Goal: Task Accomplishment & Management: Manage account settings

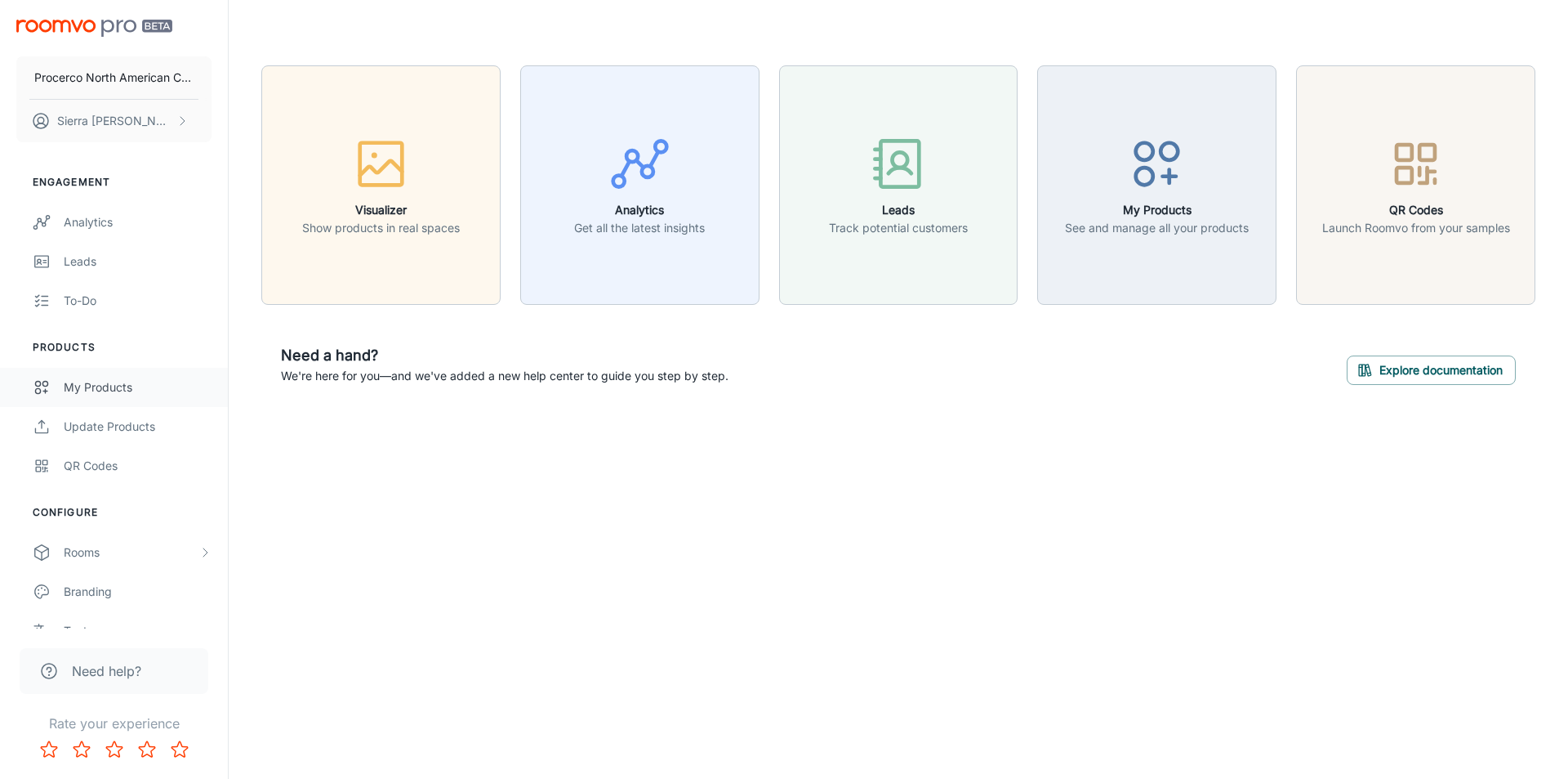
click at [132, 393] on div "My Products" at bounding box center [137, 388] width 147 height 18
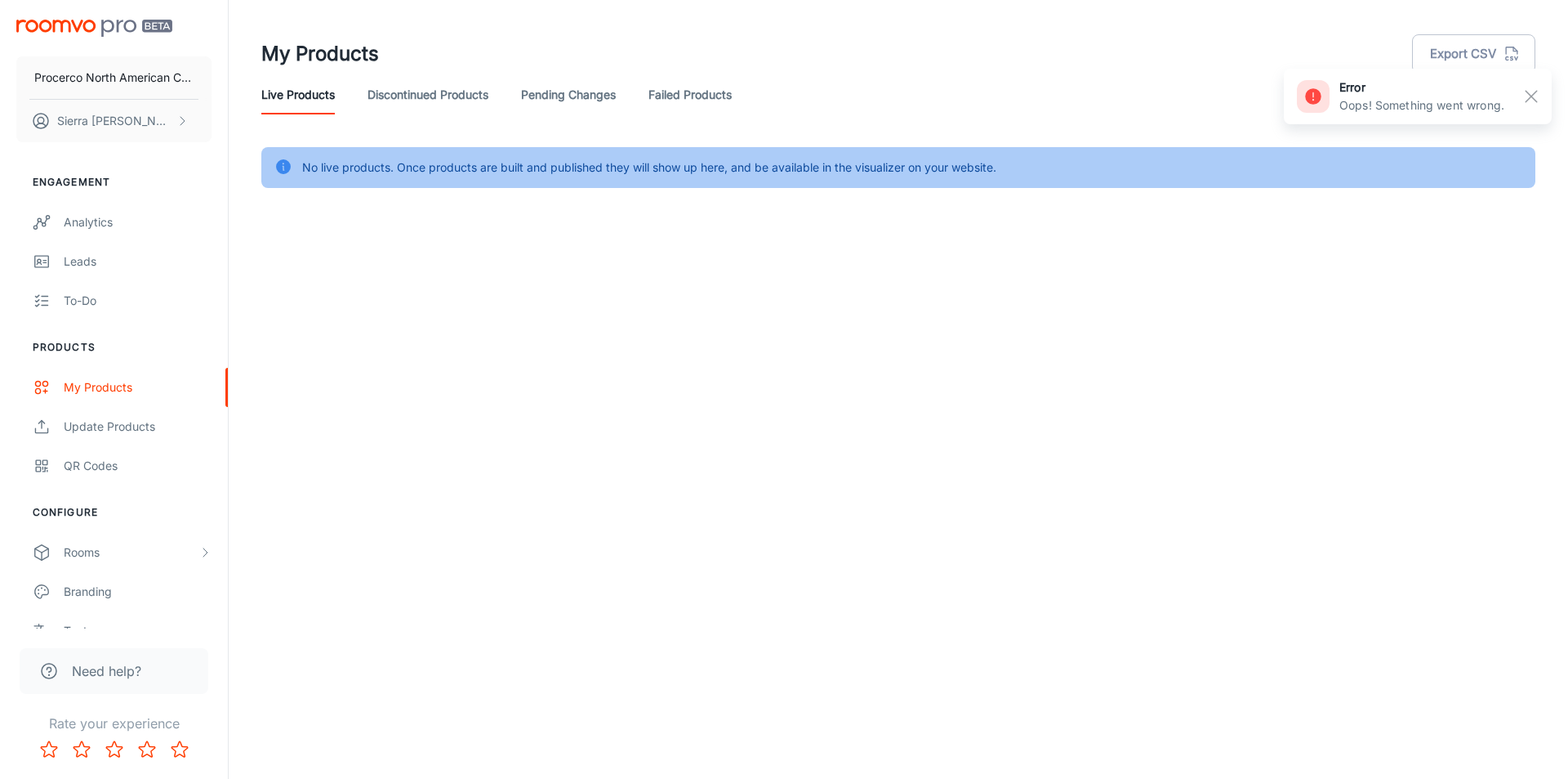
click at [442, 90] on link "Discontinued Products" at bounding box center [428, 94] width 121 height 39
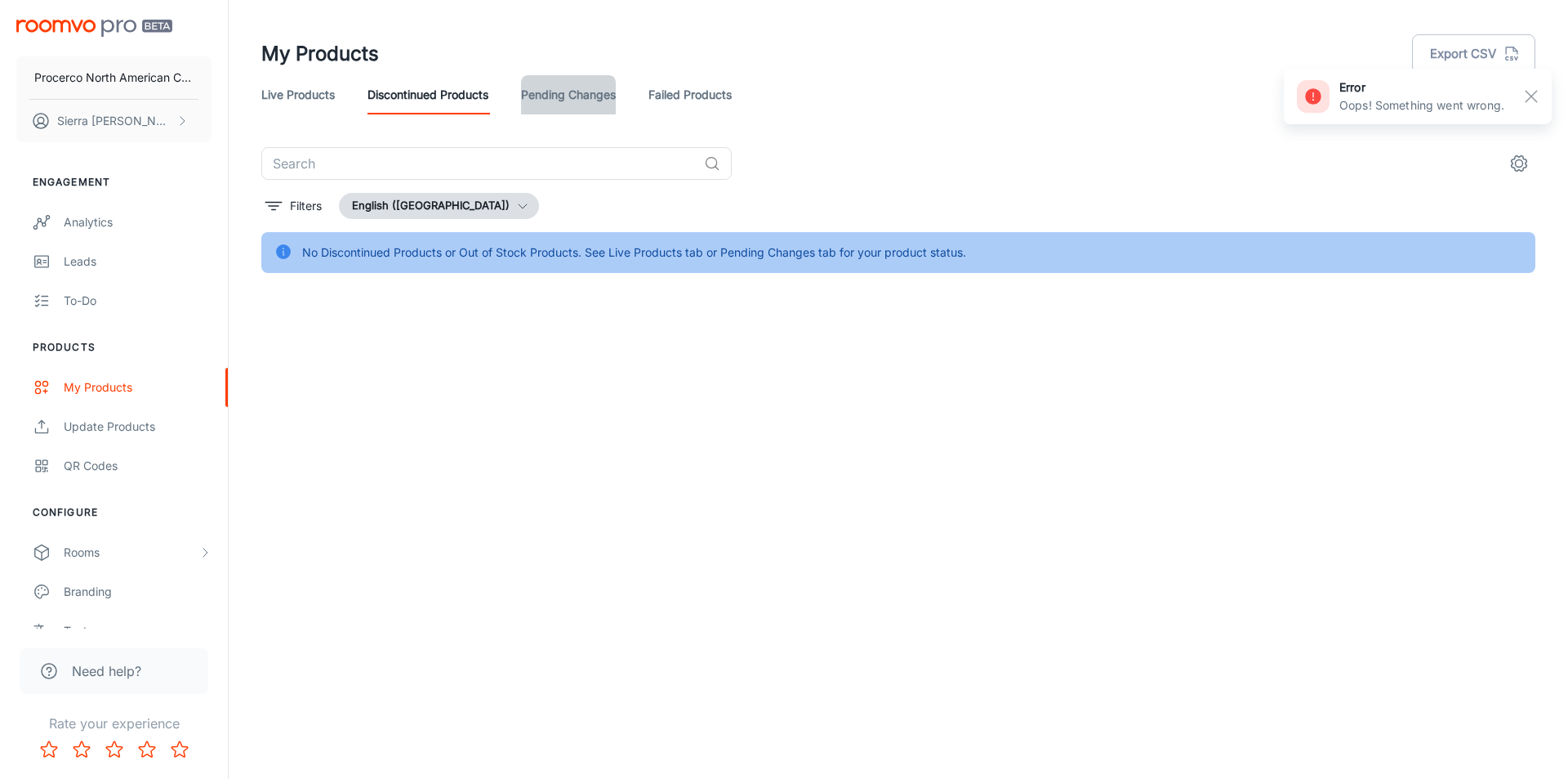
click at [569, 93] on link "Pending Changes" at bounding box center [568, 94] width 94 height 39
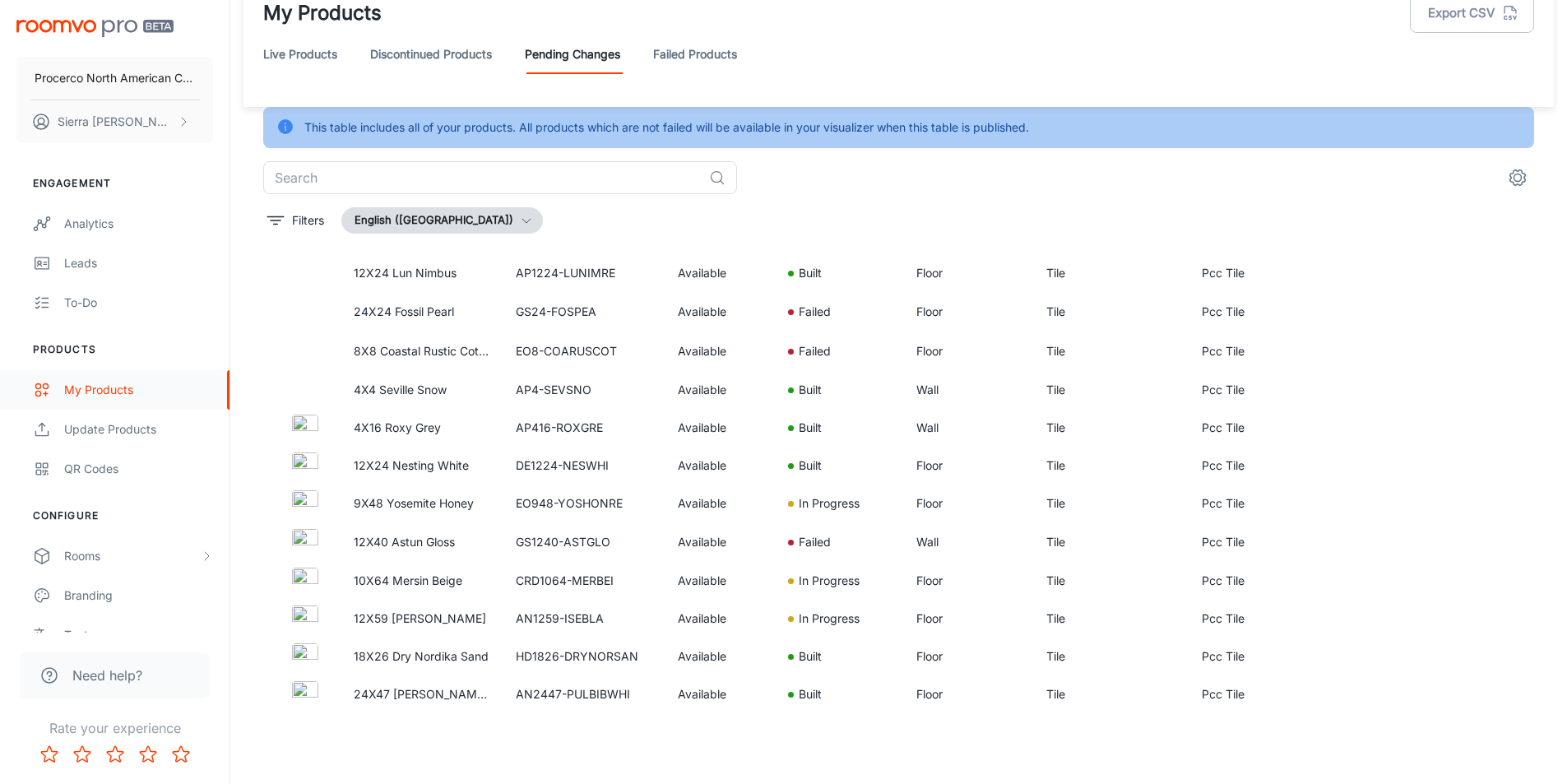
scroll to position [82, 0]
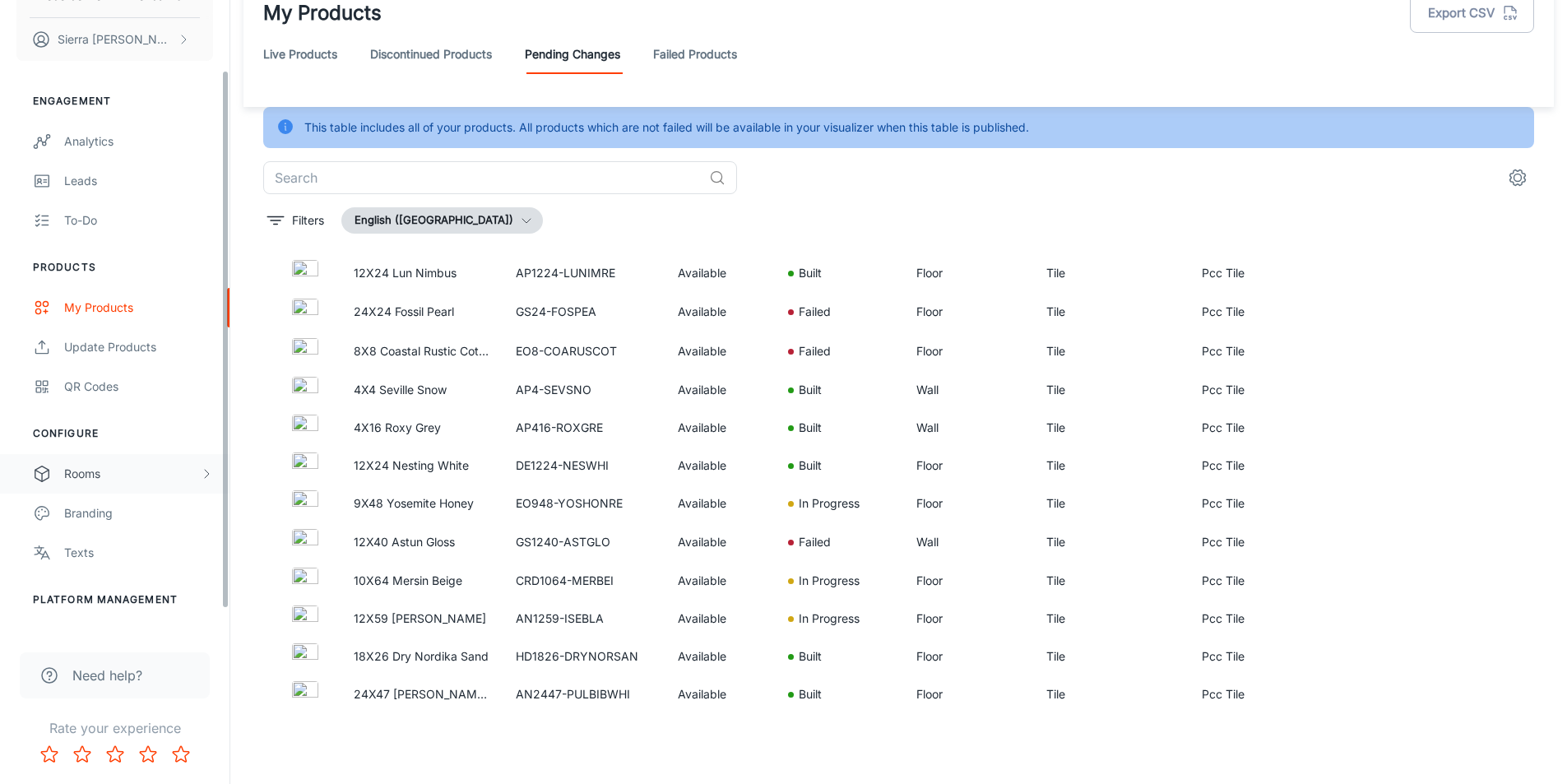
click at [88, 461] on div "Rooms" at bounding box center [114, 473] width 230 height 40
click at [99, 556] on div "Designer Rooms" at bounding box center [138, 552] width 149 height 18
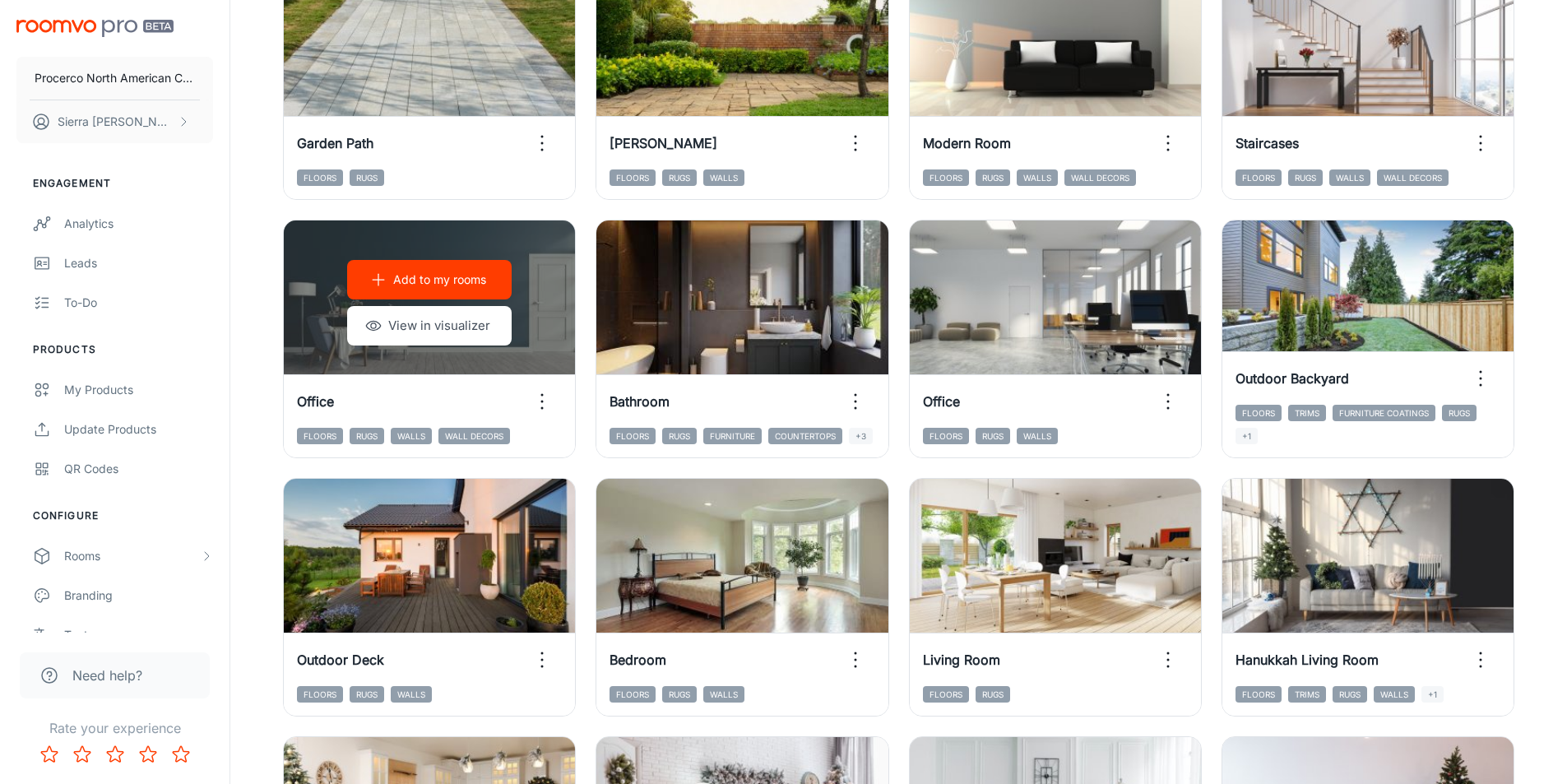
scroll to position [329, 0]
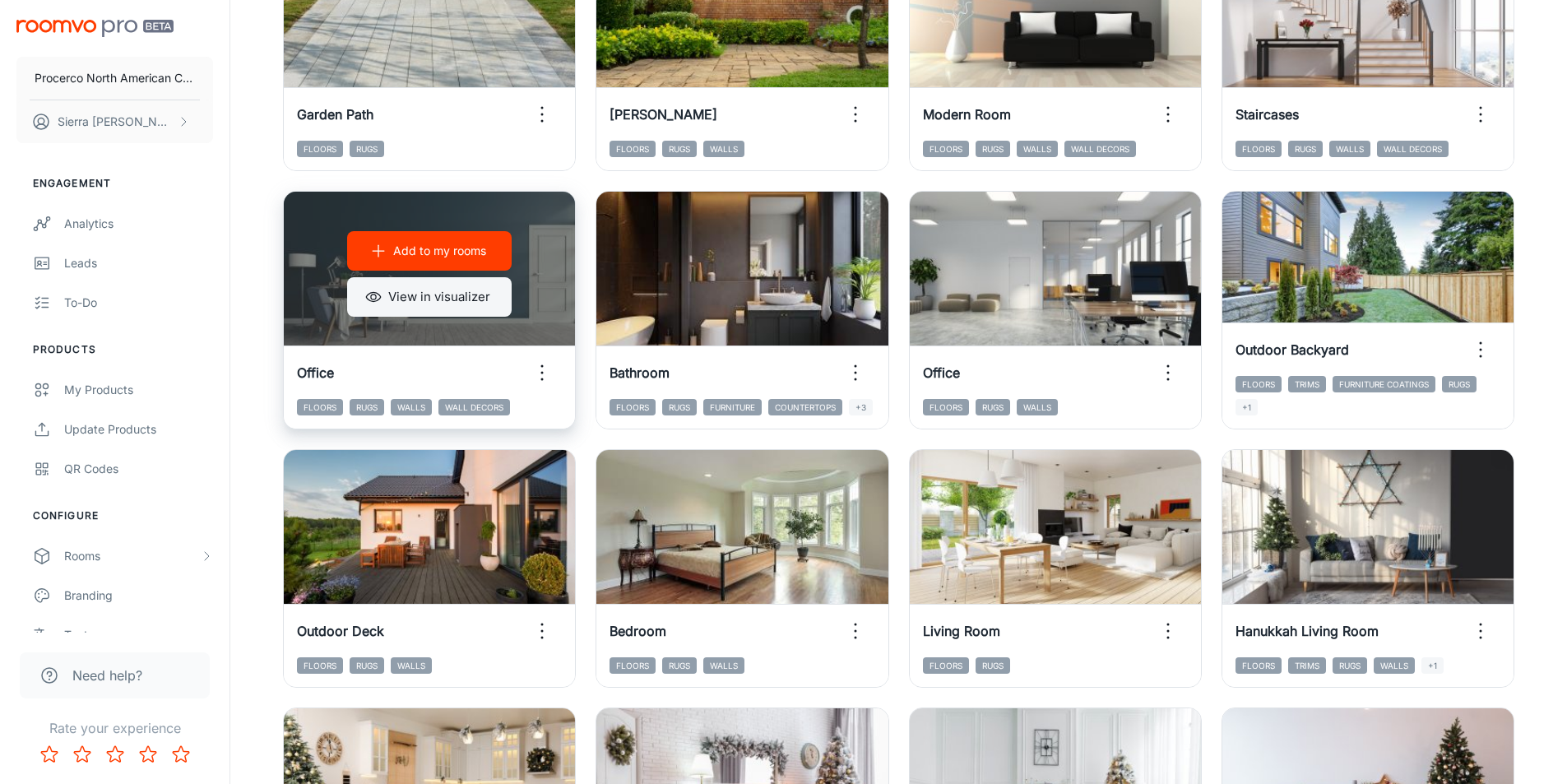
click at [350, 295] on button "View in visualizer" at bounding box center [429, 296] width 164 height 40
click at [454, 262] on button "Add to my rooms" at bounding box center [429, 251] width 164 height 40
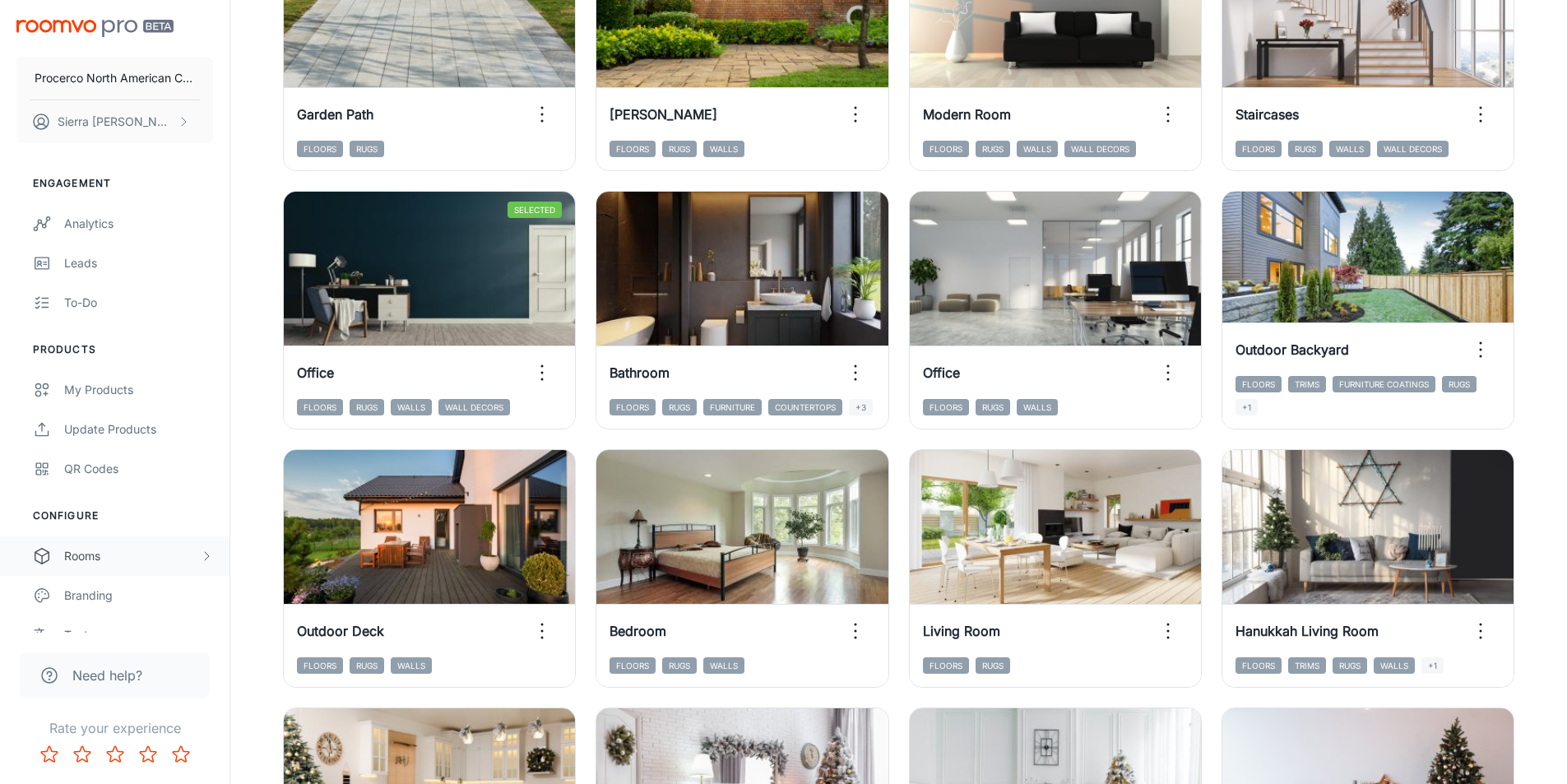
click at [96, 566] on div "Rooms" at bounding box center [114, 555] width 230 height 40
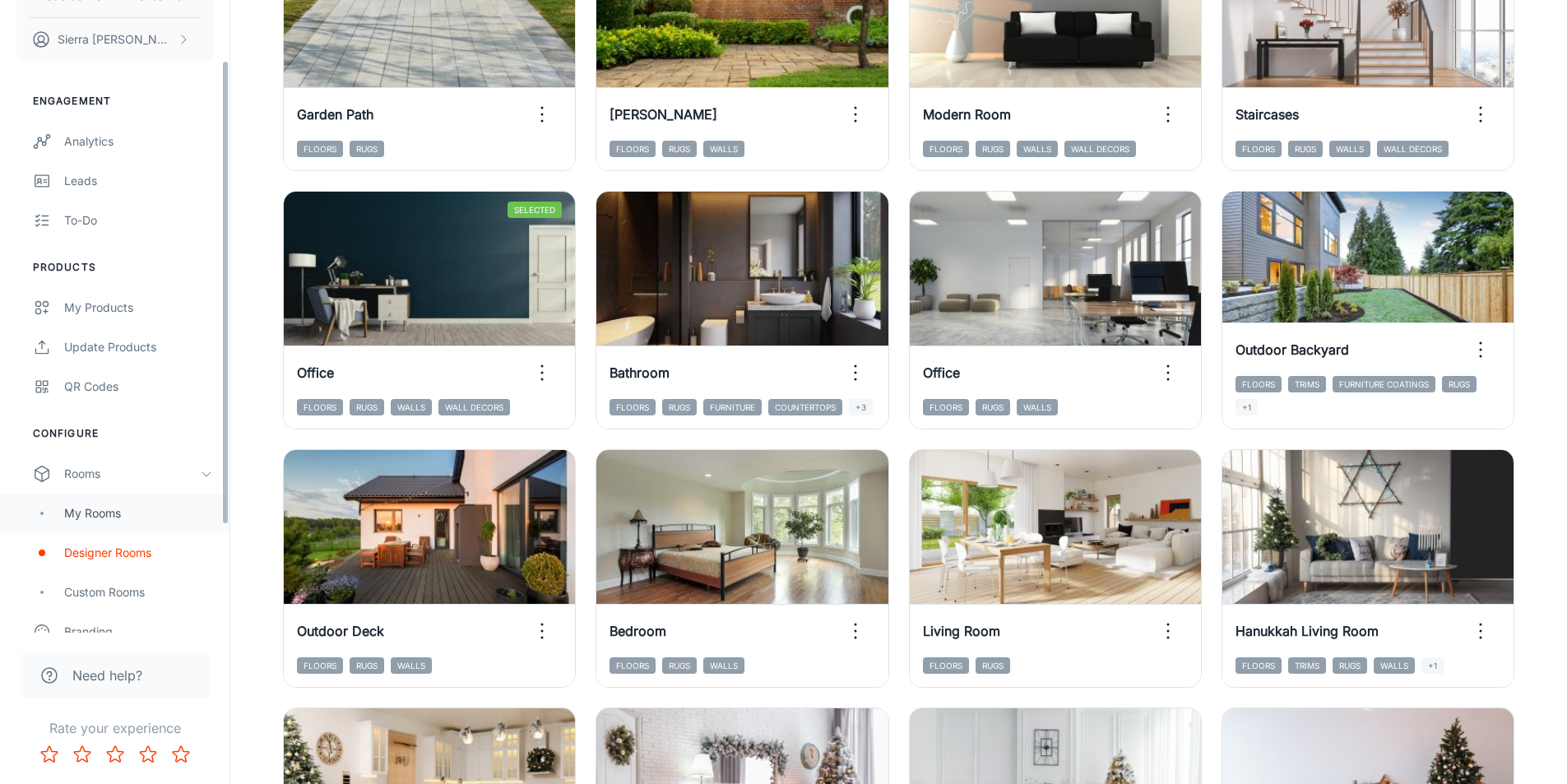
click at [121, 512] on div "My Rooms" at bounding box center [138, 514] width 149 height 18
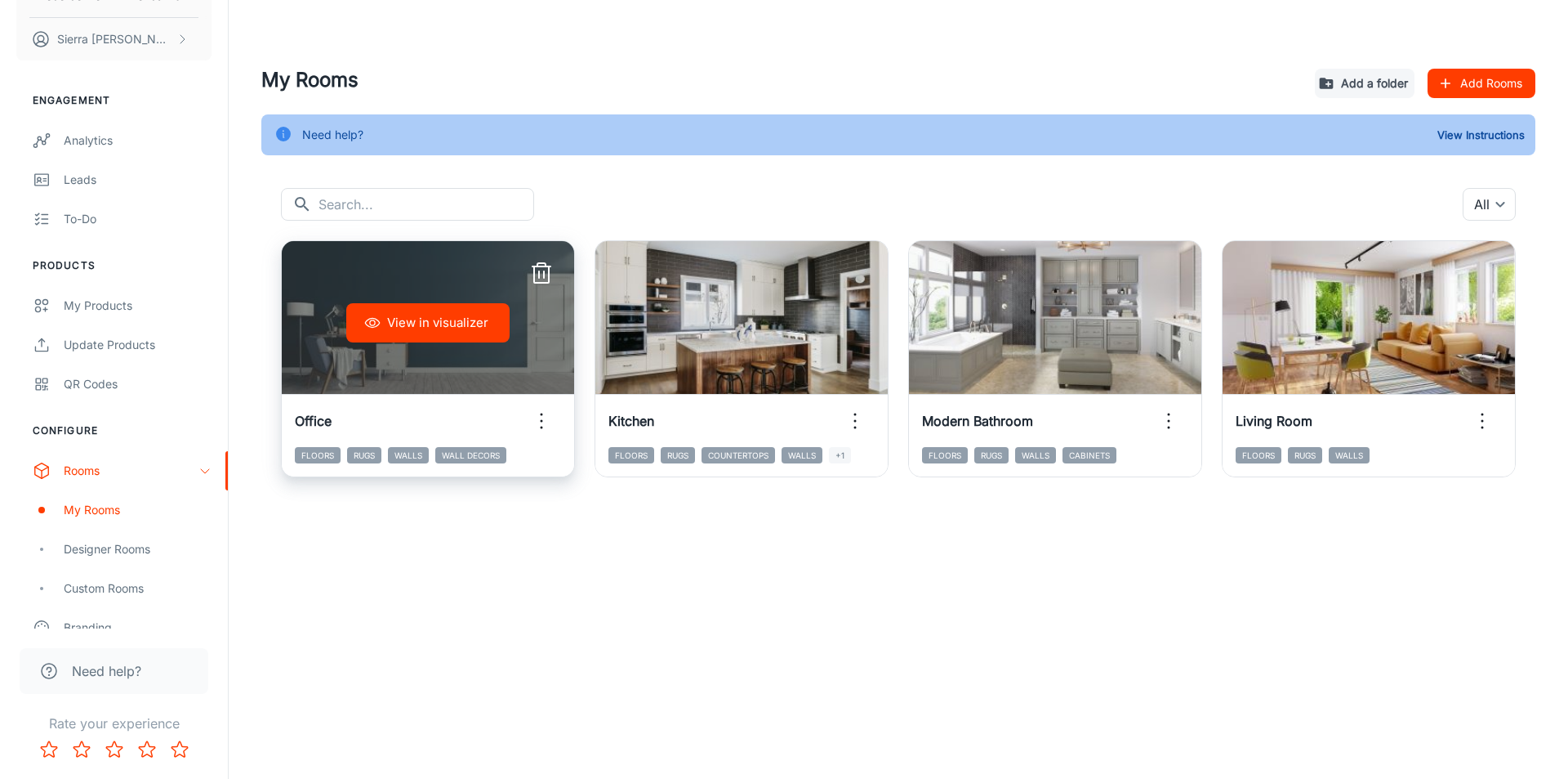
click at [470, 359] on div "View in visualizer" at bounding box center [428, 323] width 292 height 163
click at [373, 252] on div "View in visualizer" at bounding box center [428, 323] width 292 height 163
click at [372, 257] on div "View in visualizer" at bounding box center [428, 323] width 292 height 163
click at [469, 325] on button "View in visualizer" at bounding box center [428, 323] width 163 height 39
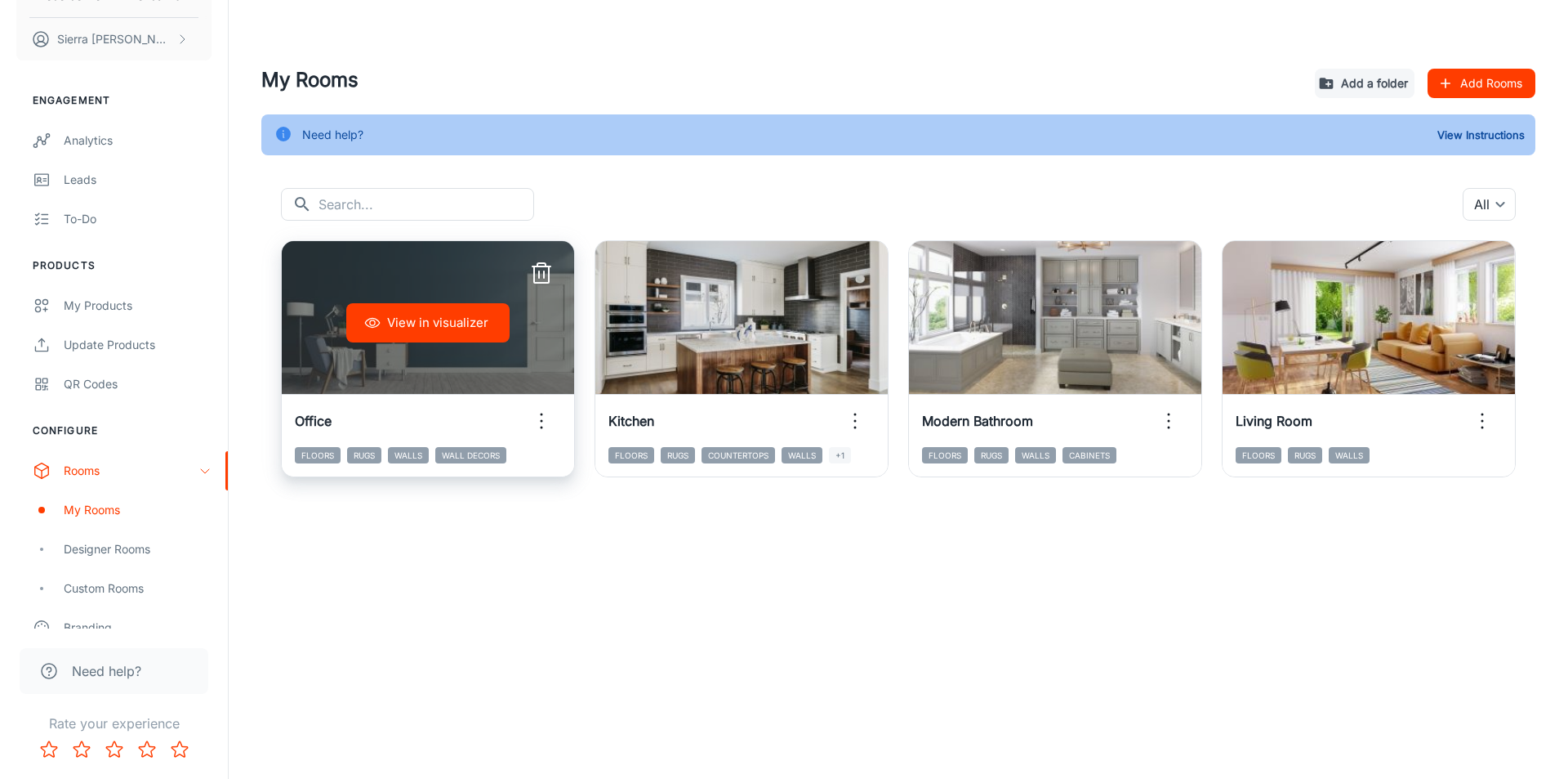
click at [538, 262] on icon "button" at bounding box center [541, 273] width 27 height 27
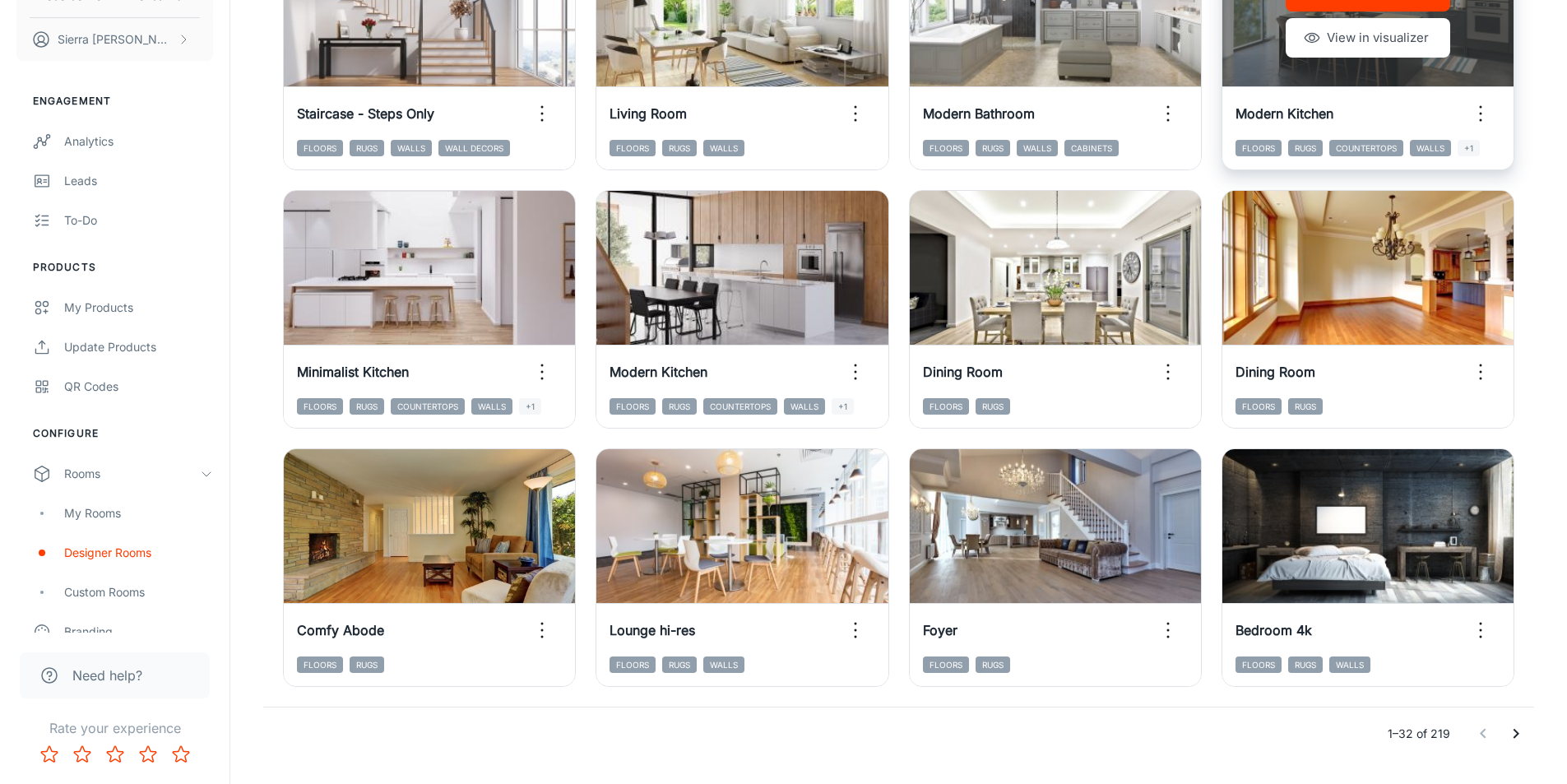
scroll to position [1663, 0]
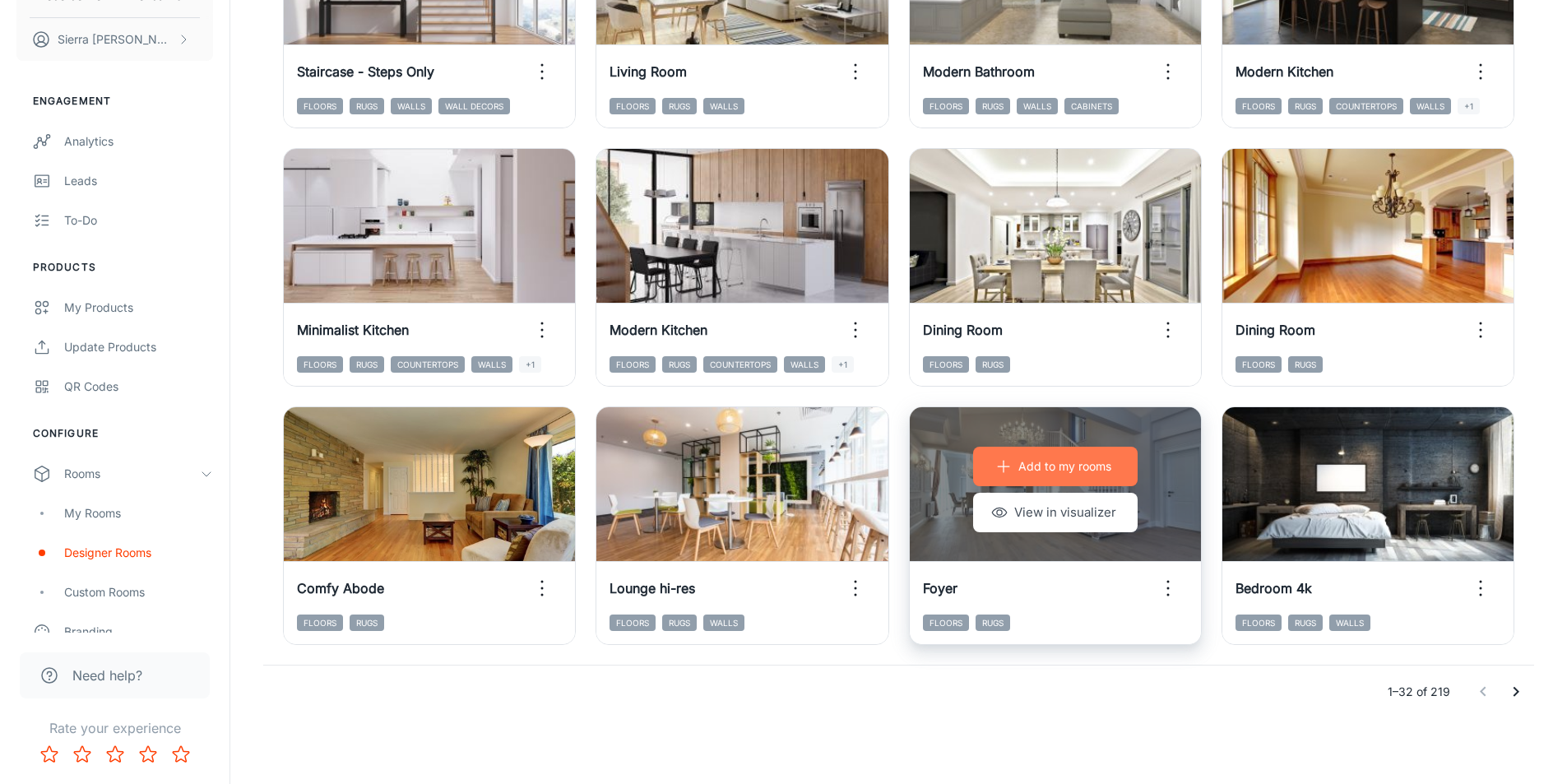
click at [1009, 462] on icon "button" at bounding box center [1004, 467] width 17 height 17
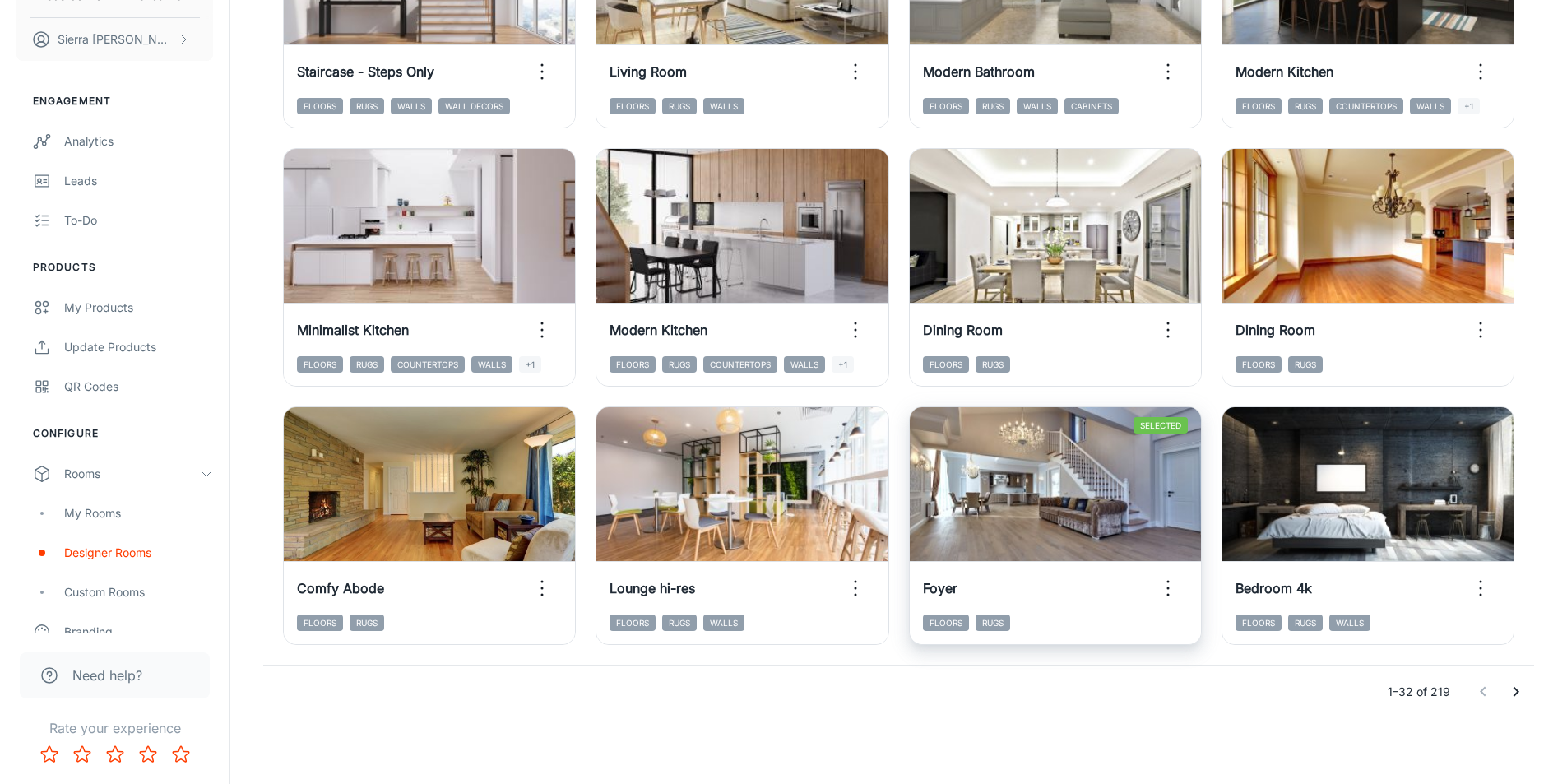
click at [1506, 692] on icon "Go to next page" at bounding box center [1515, 691] width 19 height 19
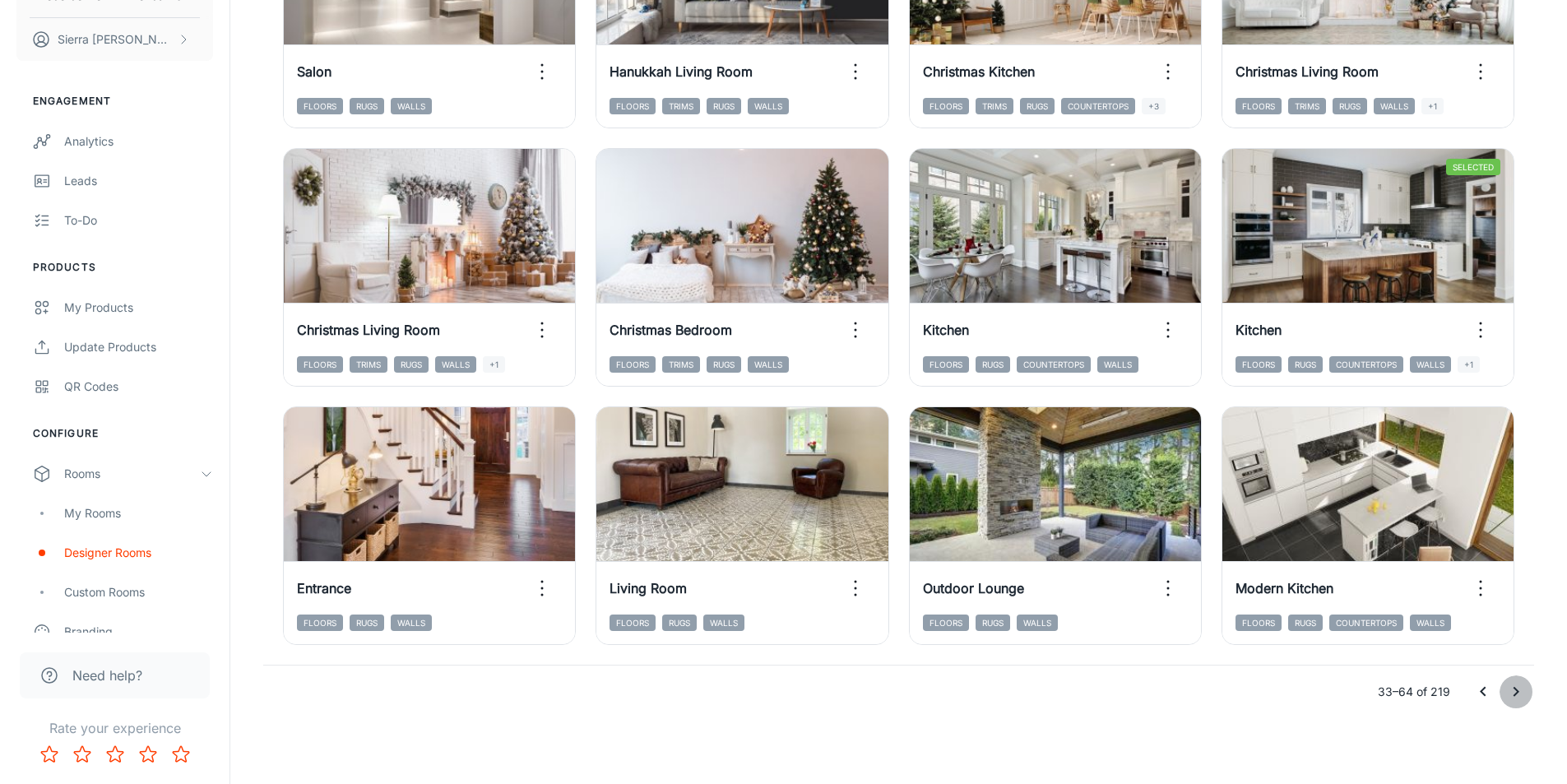
click at [1505, 692] on button "Go to next page" at bounding box center [1516, 692] width 33 height 33
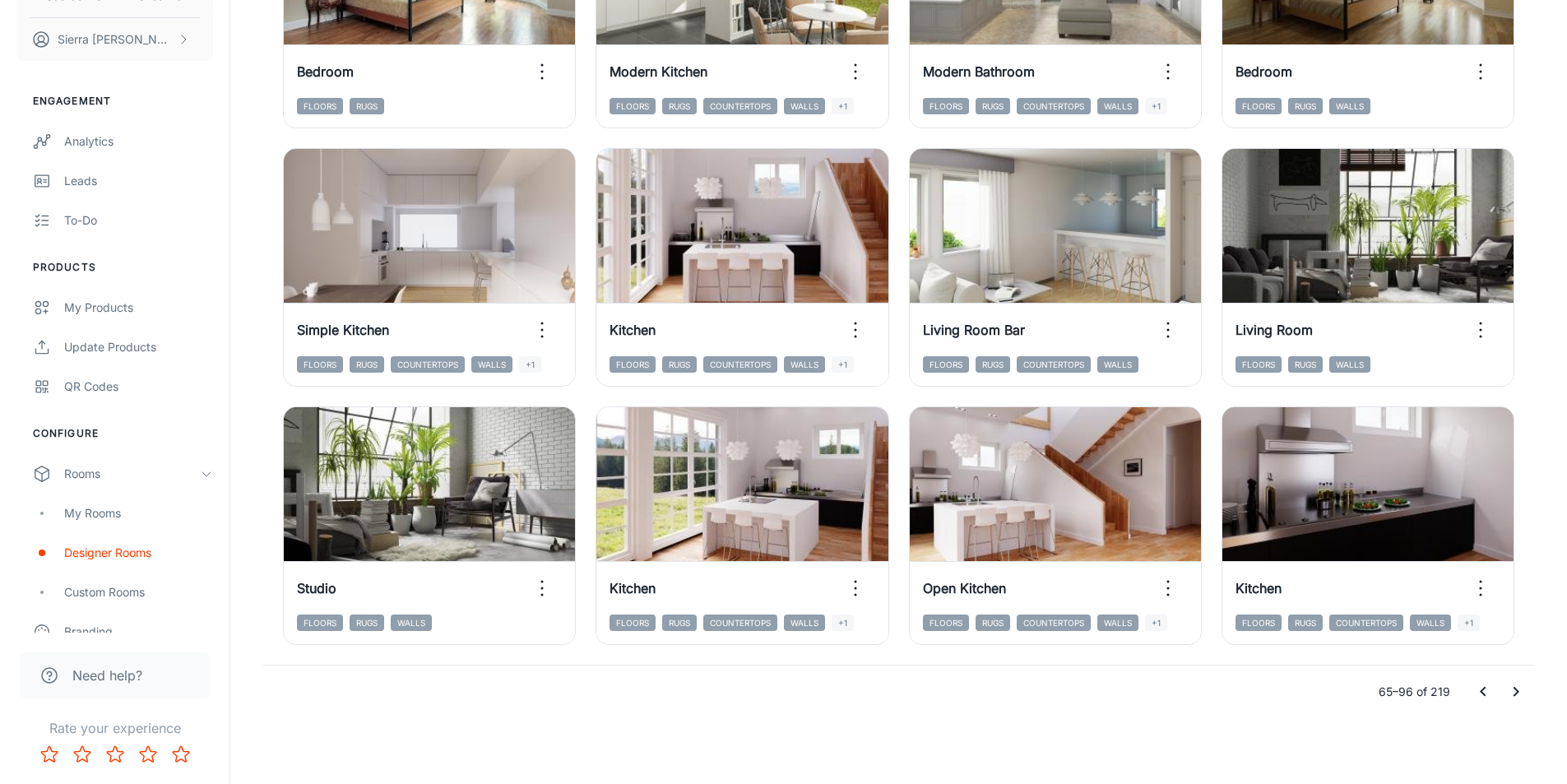
click at [1505, 692] on button "Go to next page" at bounding box center [1516, 692] width 33 height 33
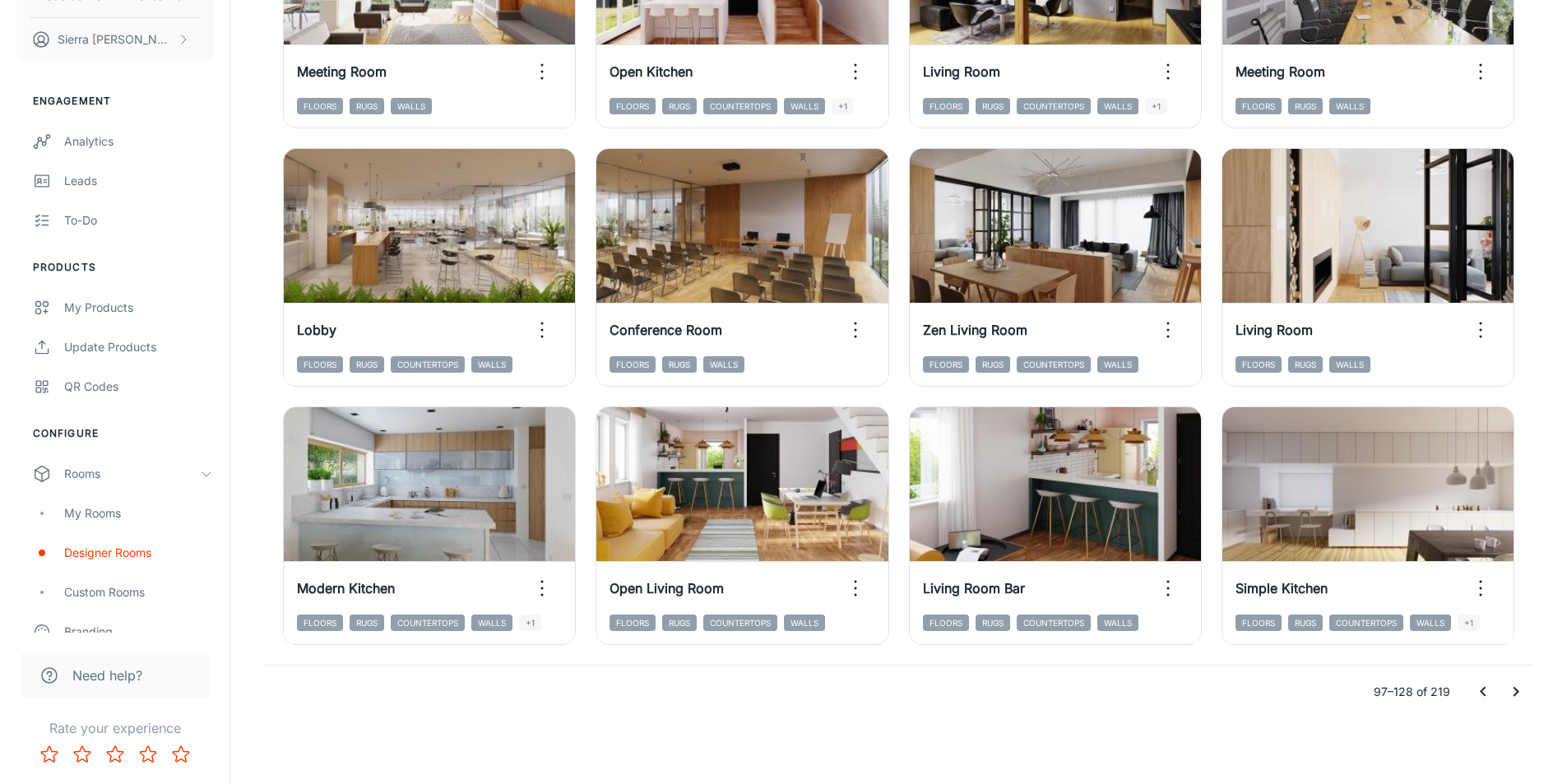
click at [1505, 692] on button "Go to next page" at bounding box center [1516, 692] width 33 height 33
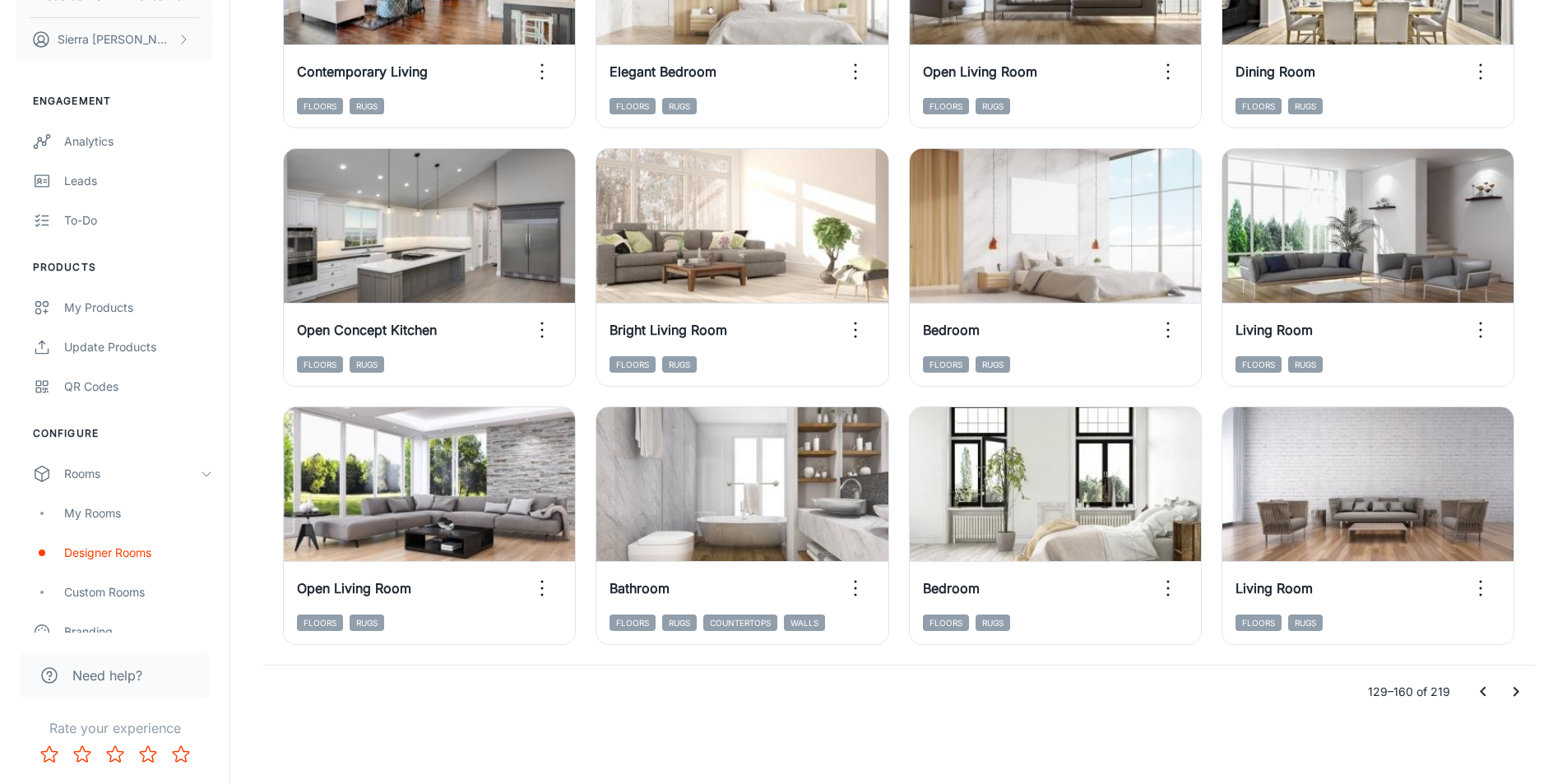
click at [1520, 700] on icon "Go to next page" at bounding box center [1515, 691] width 19 height 19
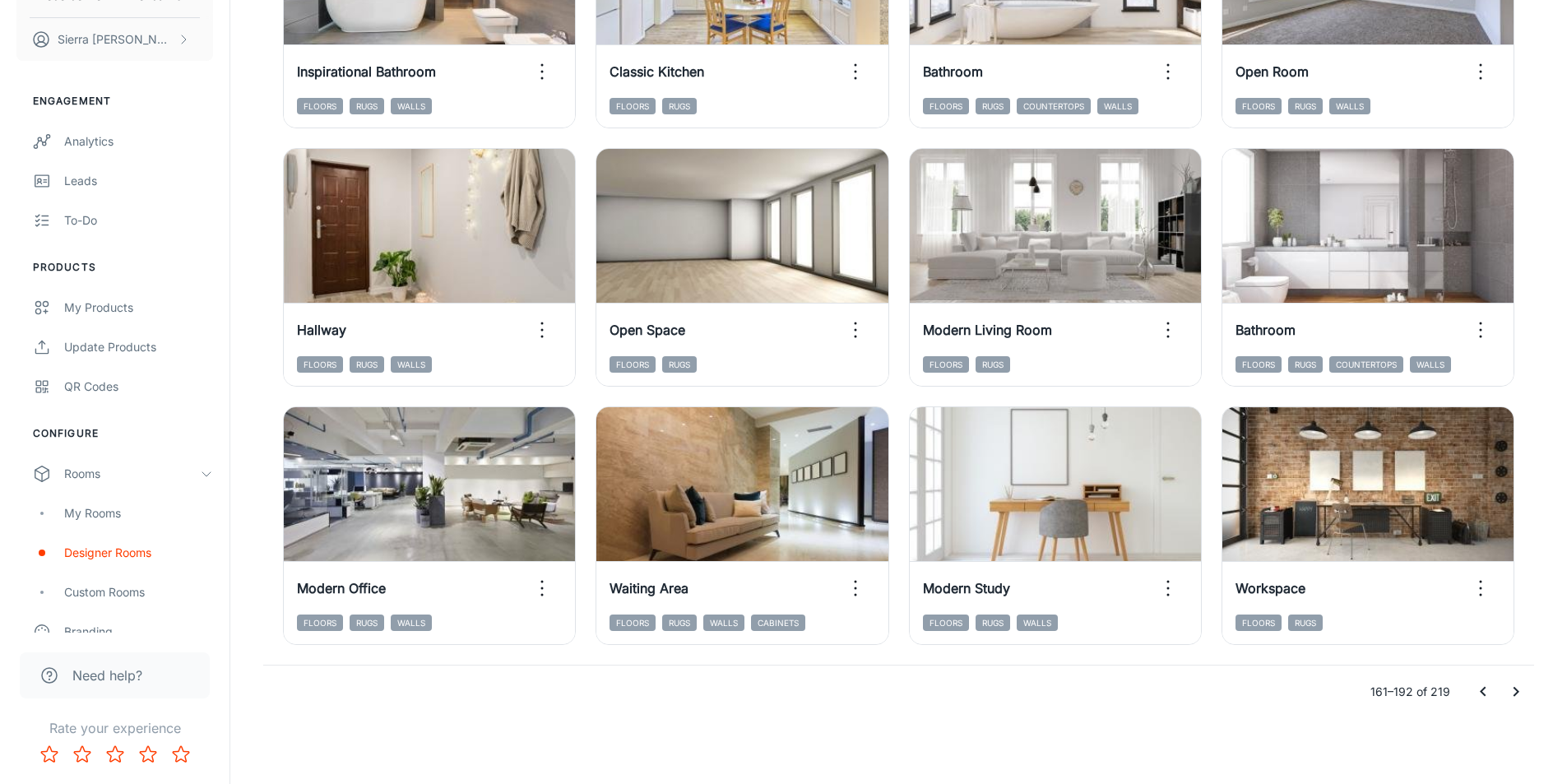
click at [1524, 709] on div "161–192 of 219" at bounding box center [899, 691] width 1272 height 53
click at [1512, 677] on button "Go to next page" at bounding box center [1516, 692] width 33 height 33
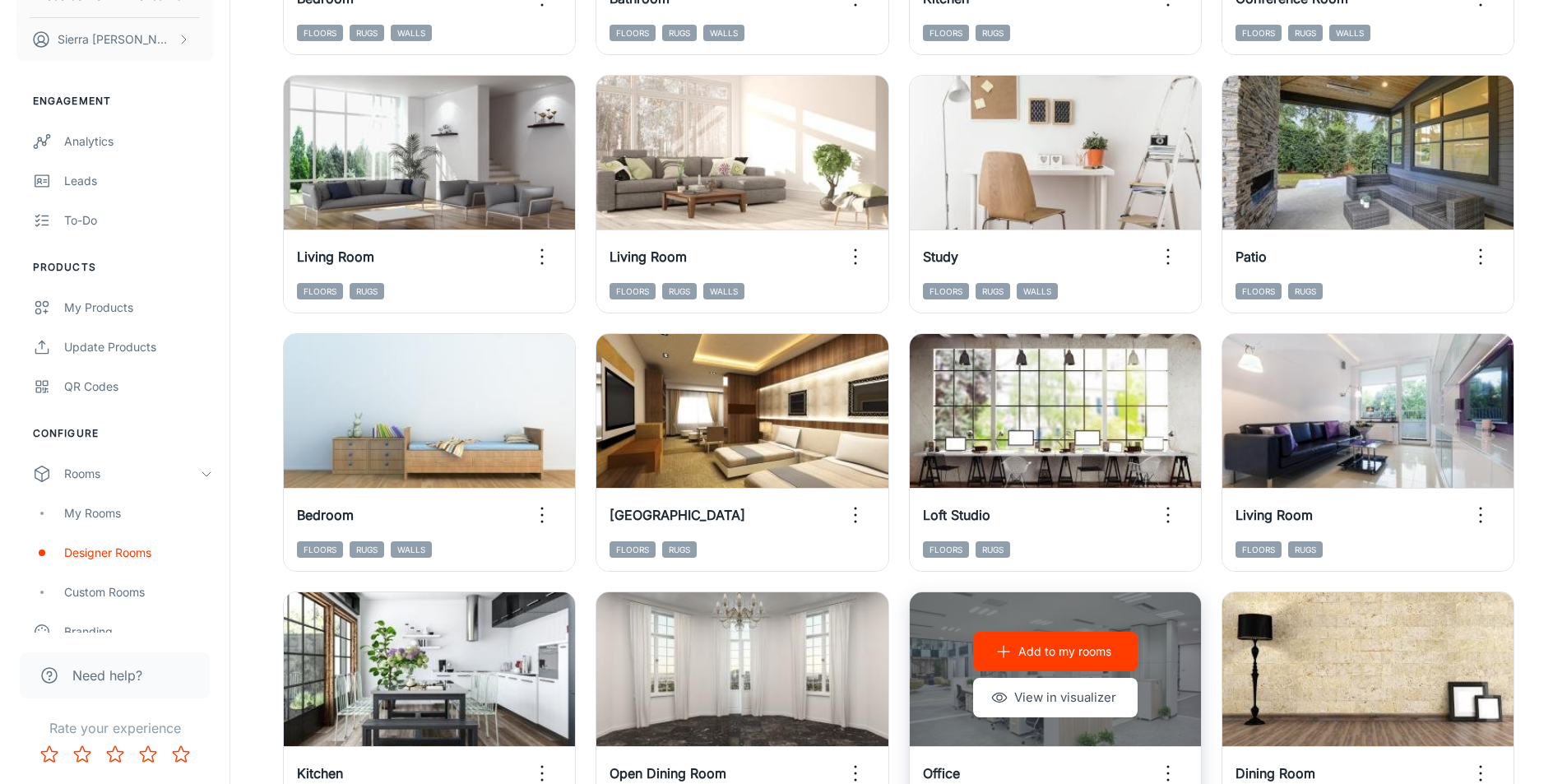
scroll to position [418, 0]
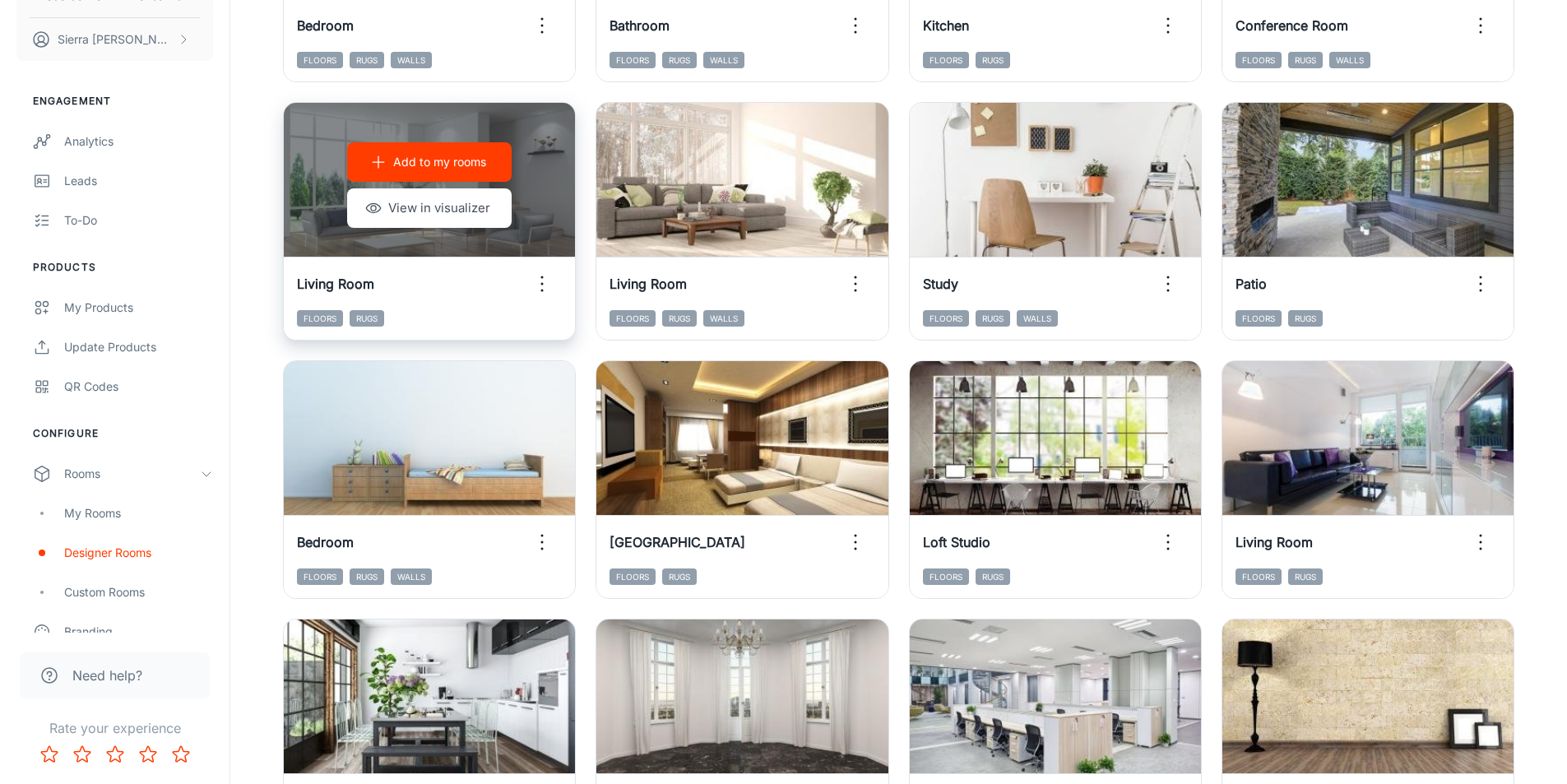
click at [413, 175] on button "Add to my rooms" at bounding box center [429, 161] width 164 height 40
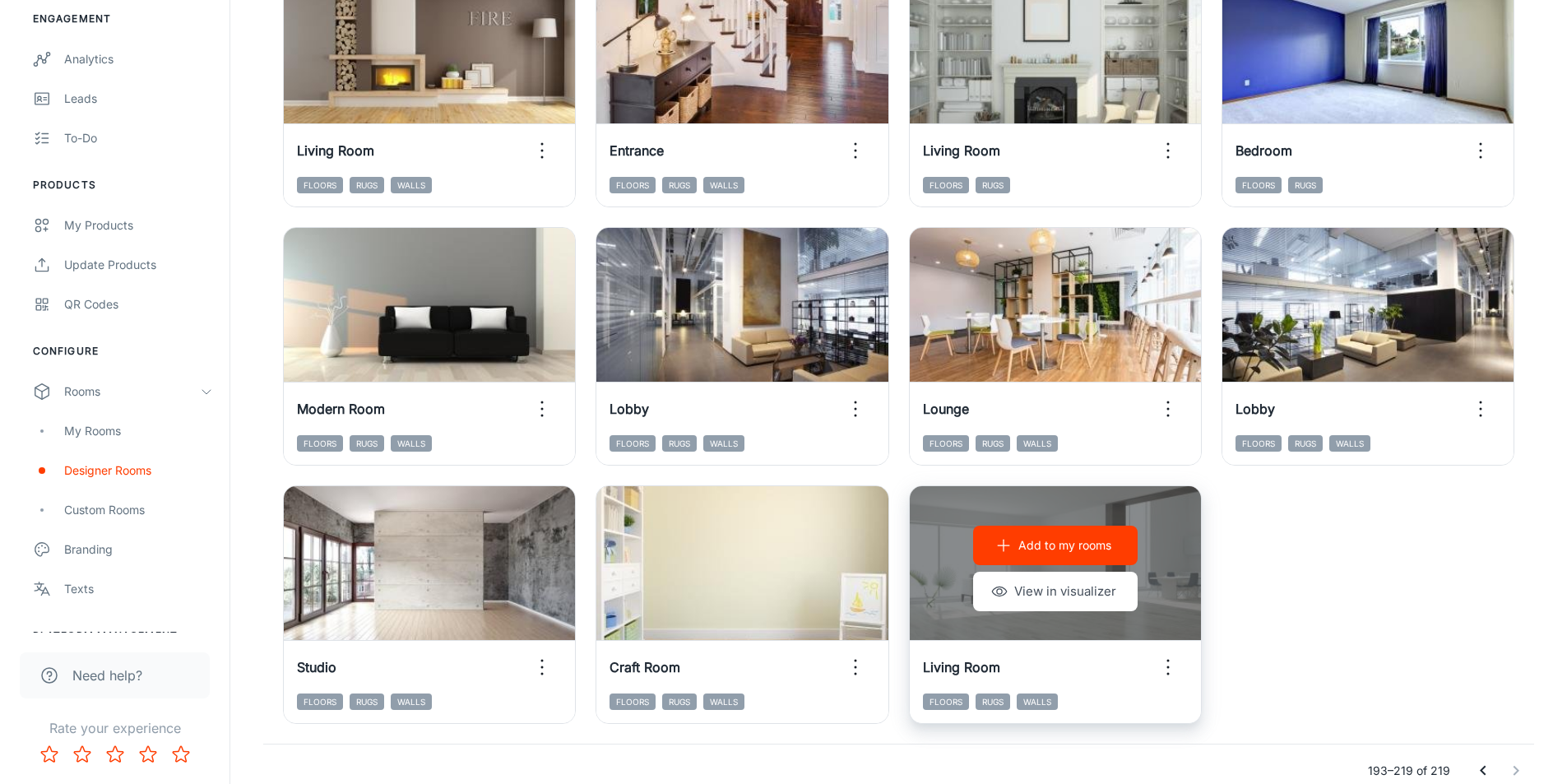
scroll to position [1405, 0]
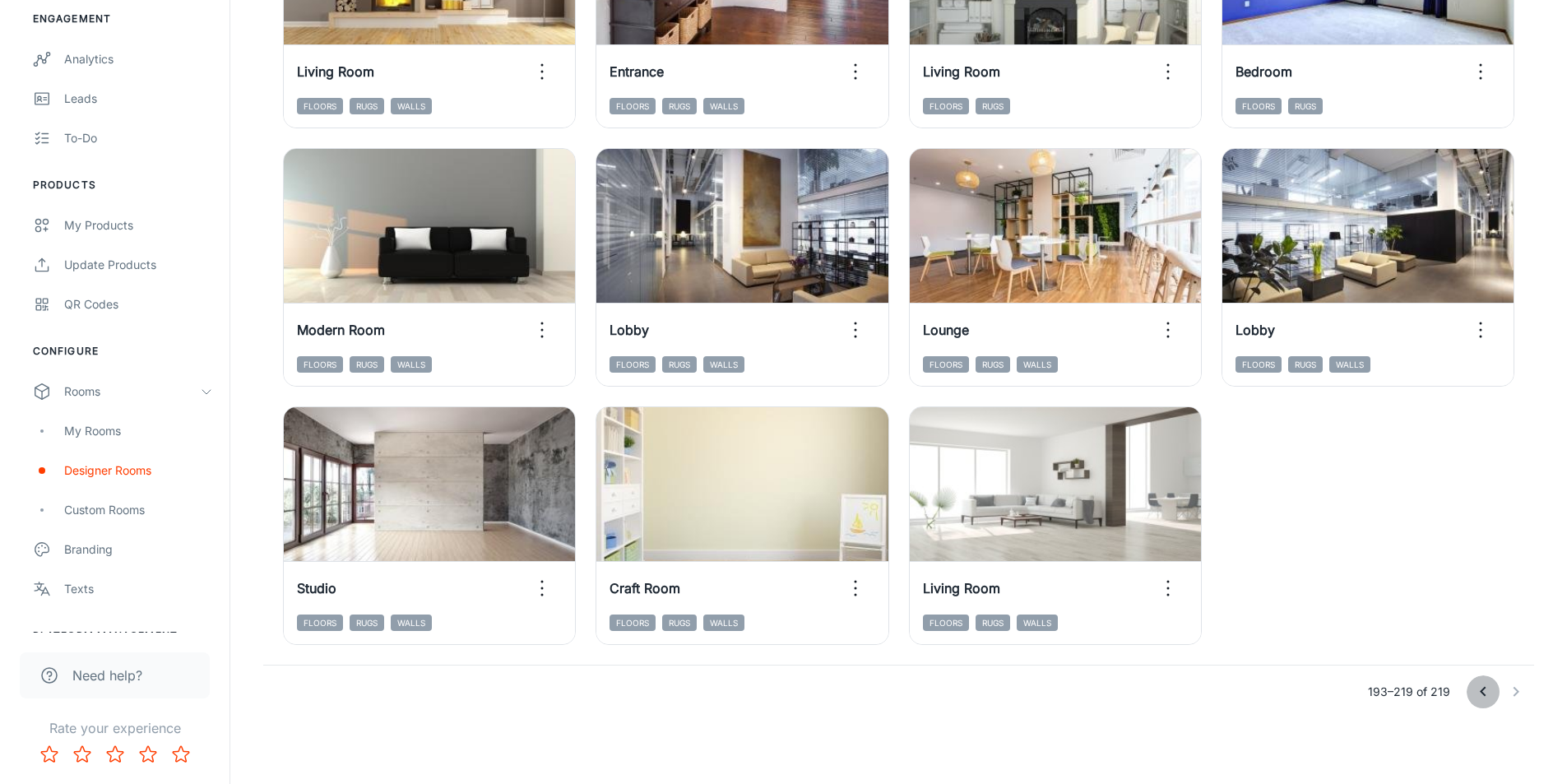
click at [1486, 689] on icon "Go to previous page" at bounding box center [1483, 691] width 19 height 19
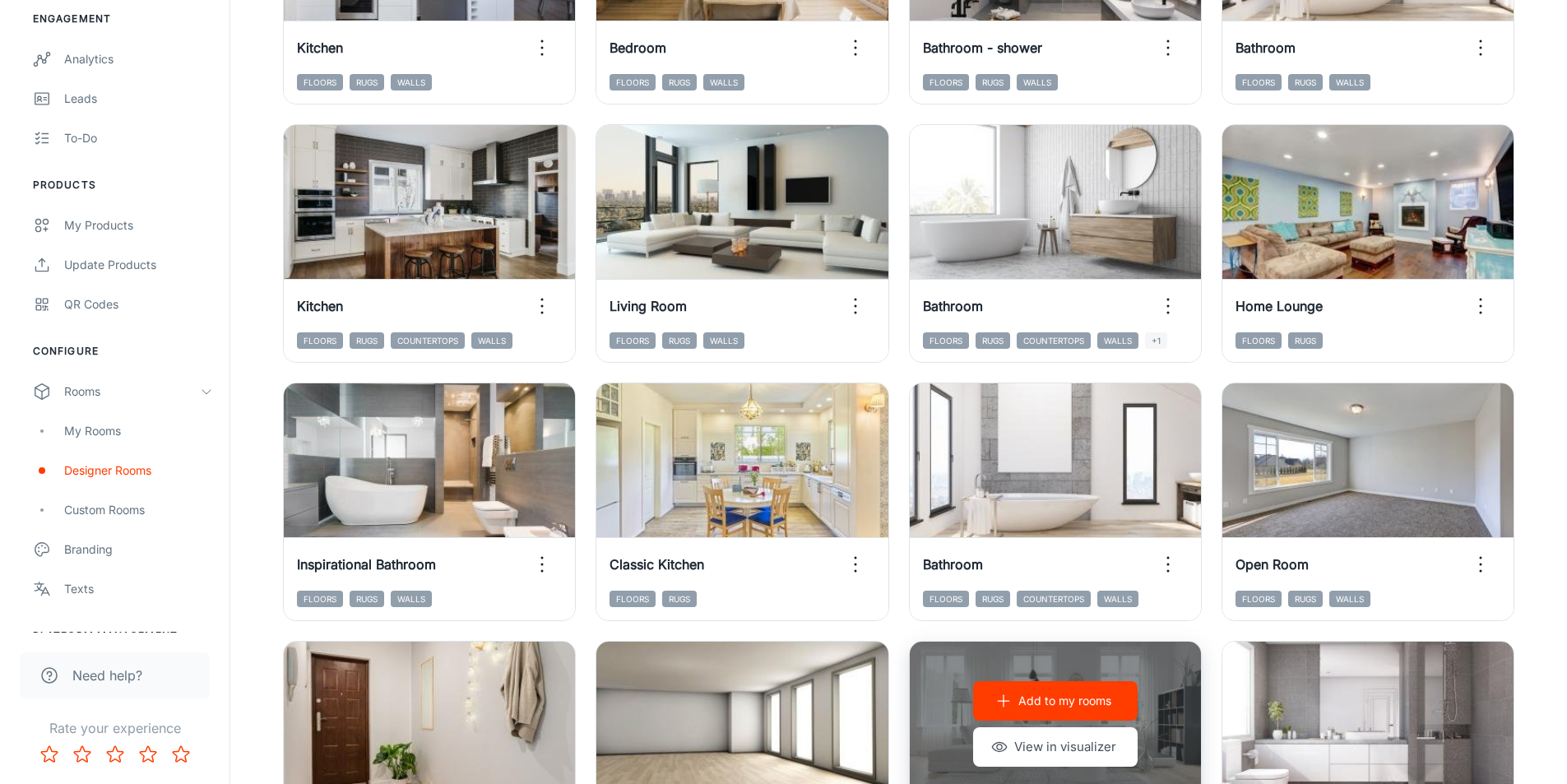
scroll to position [993, 0]
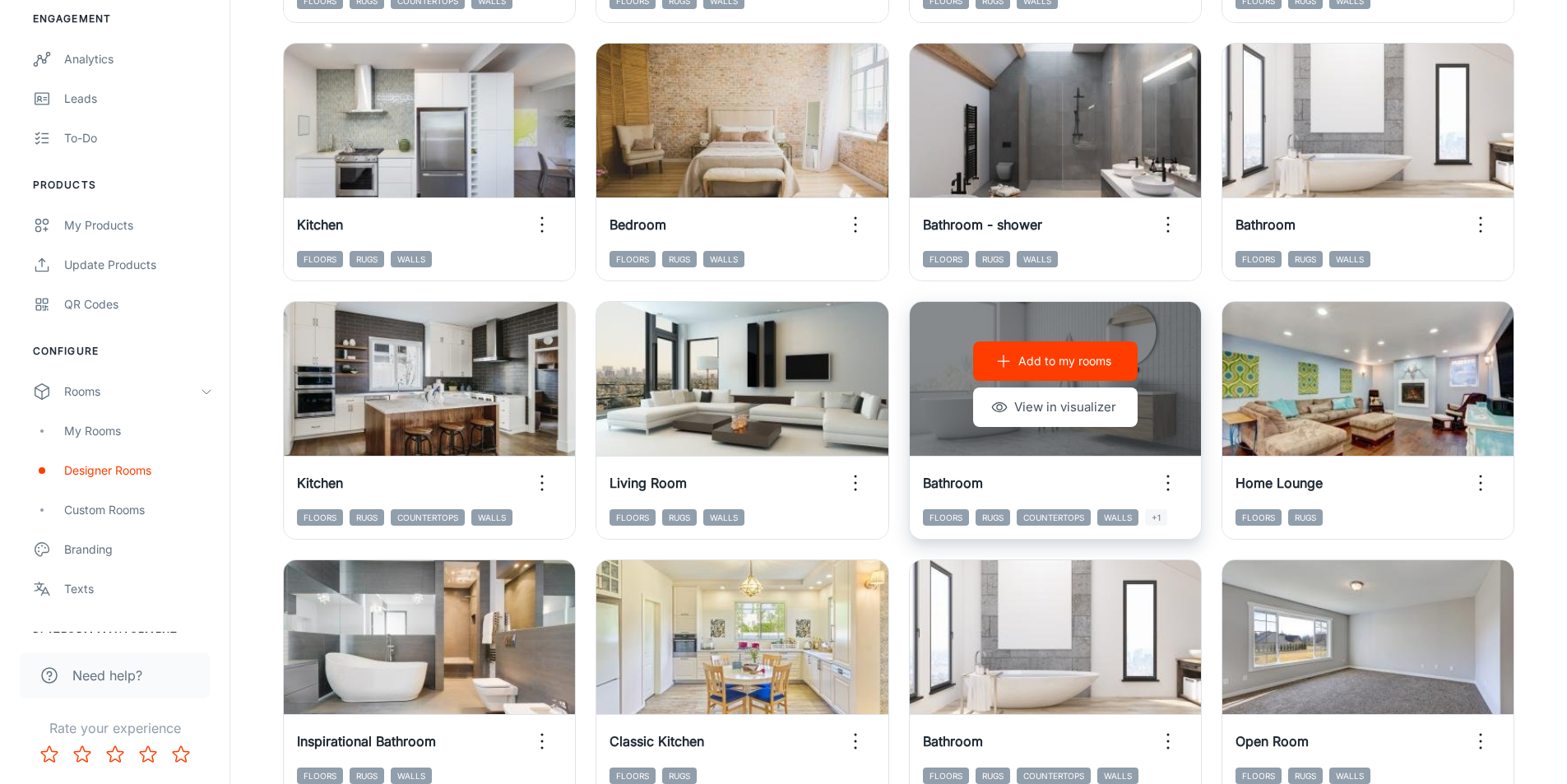
click at [929, 391] on div "Add to my rooms View in visualizer" at bounding box center [1056, 384] width 292 height 164
click at [1020, 357] on p "Add to my rooms" at bounding box center [1065, 362] width 93 height 18
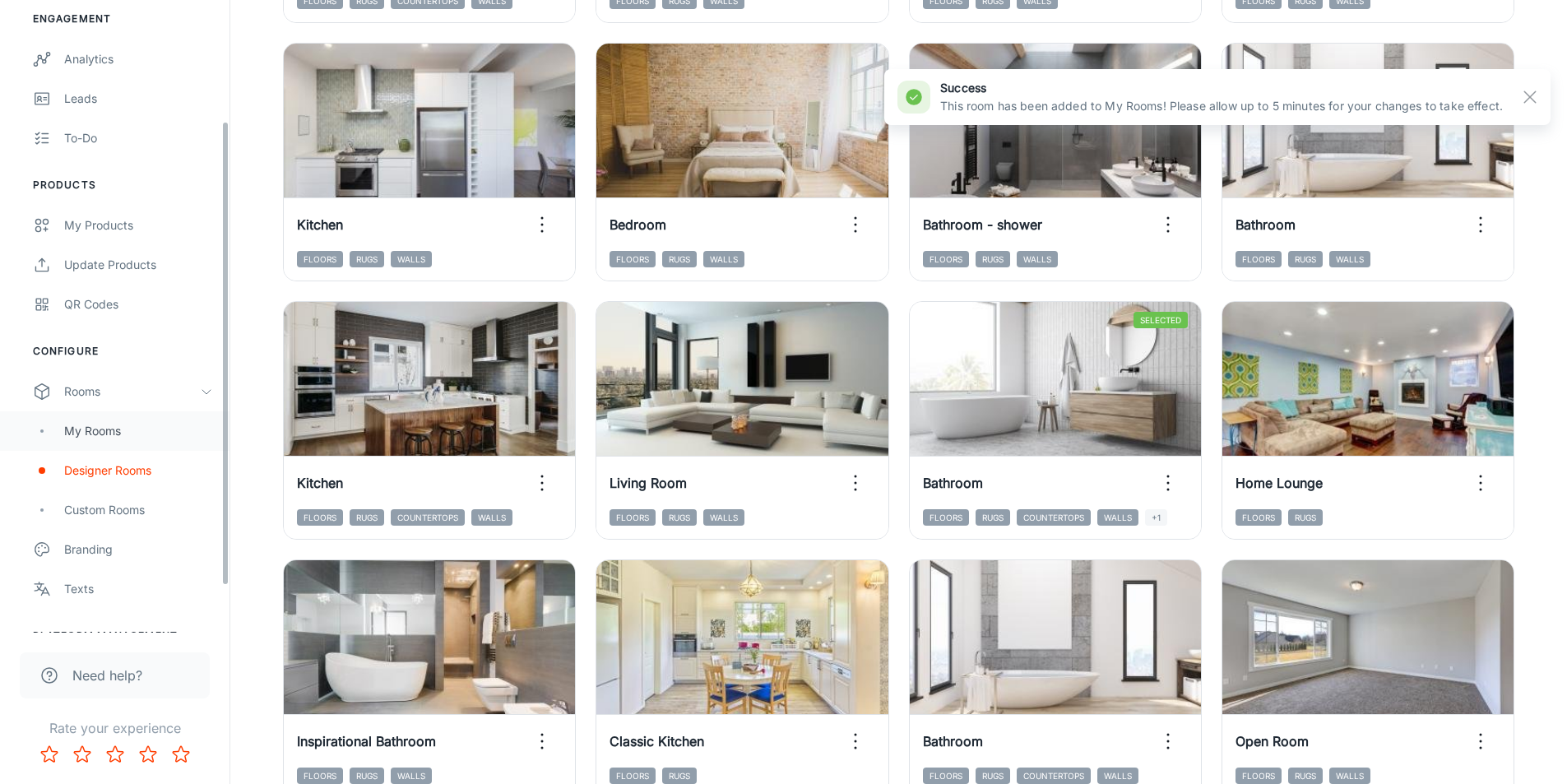
click at [134, 431] on div "My Rooms" at bounding box center [138, 431] width 149 height 18
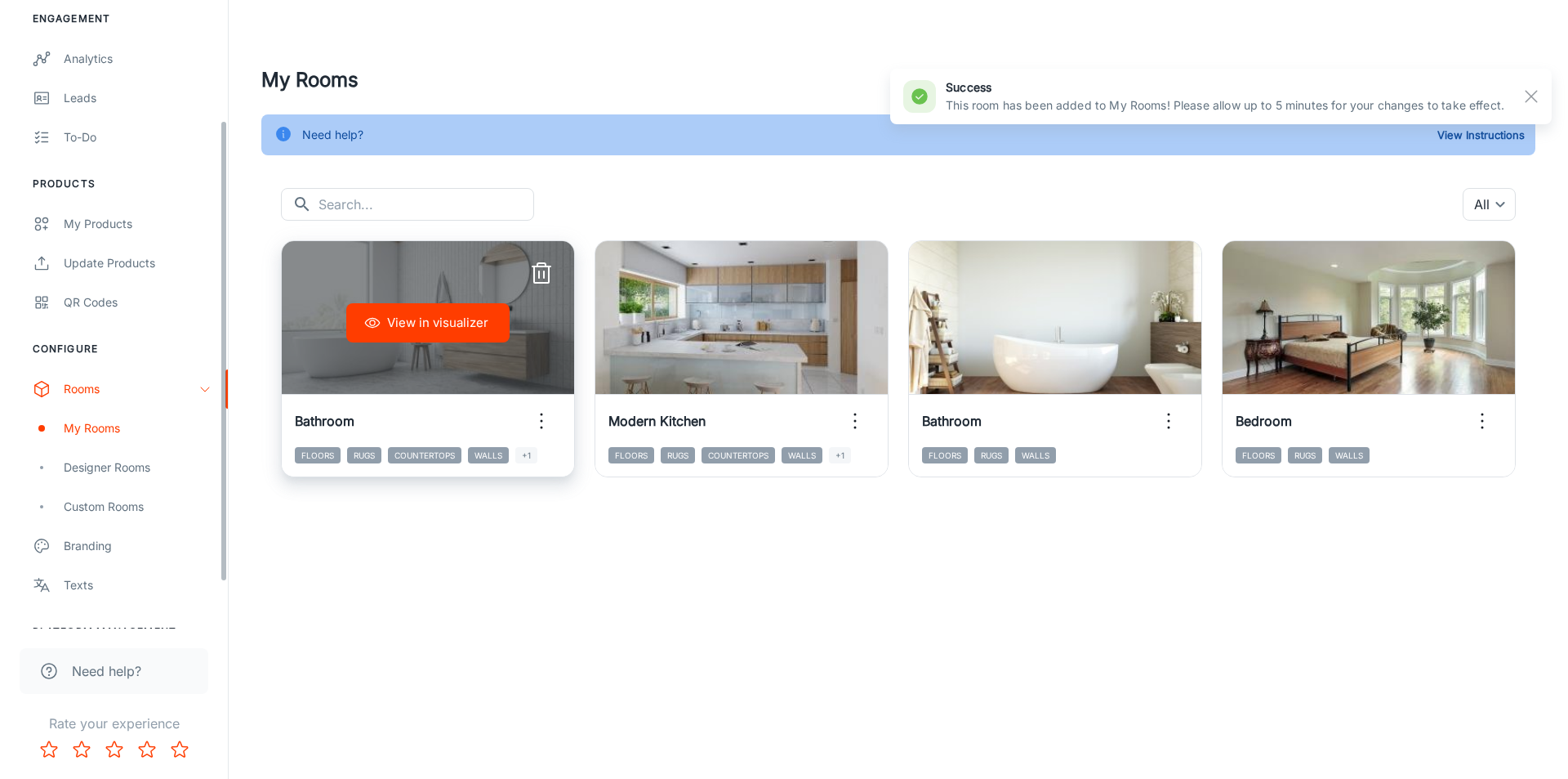
click at [318, 321] on div "View in visualizer" at bounding box center [428, 323] width 292 height 163
click at [415, 325] on button "View in visualizer" at bounding box center [428, 323] width 163 height 39
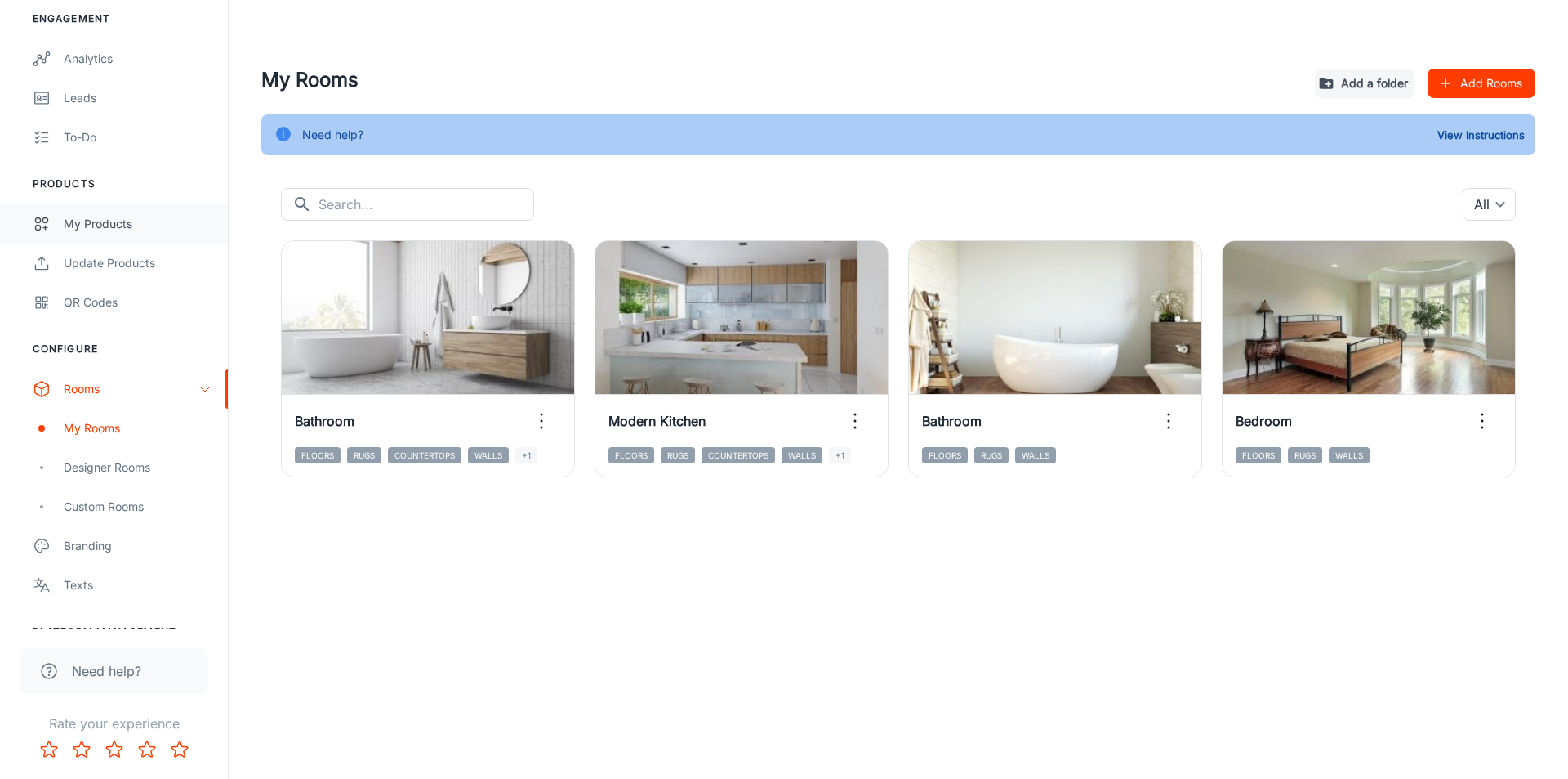
click at [103, 223] on div "My Products" at bounding box center [137, 224] width 147 height 18
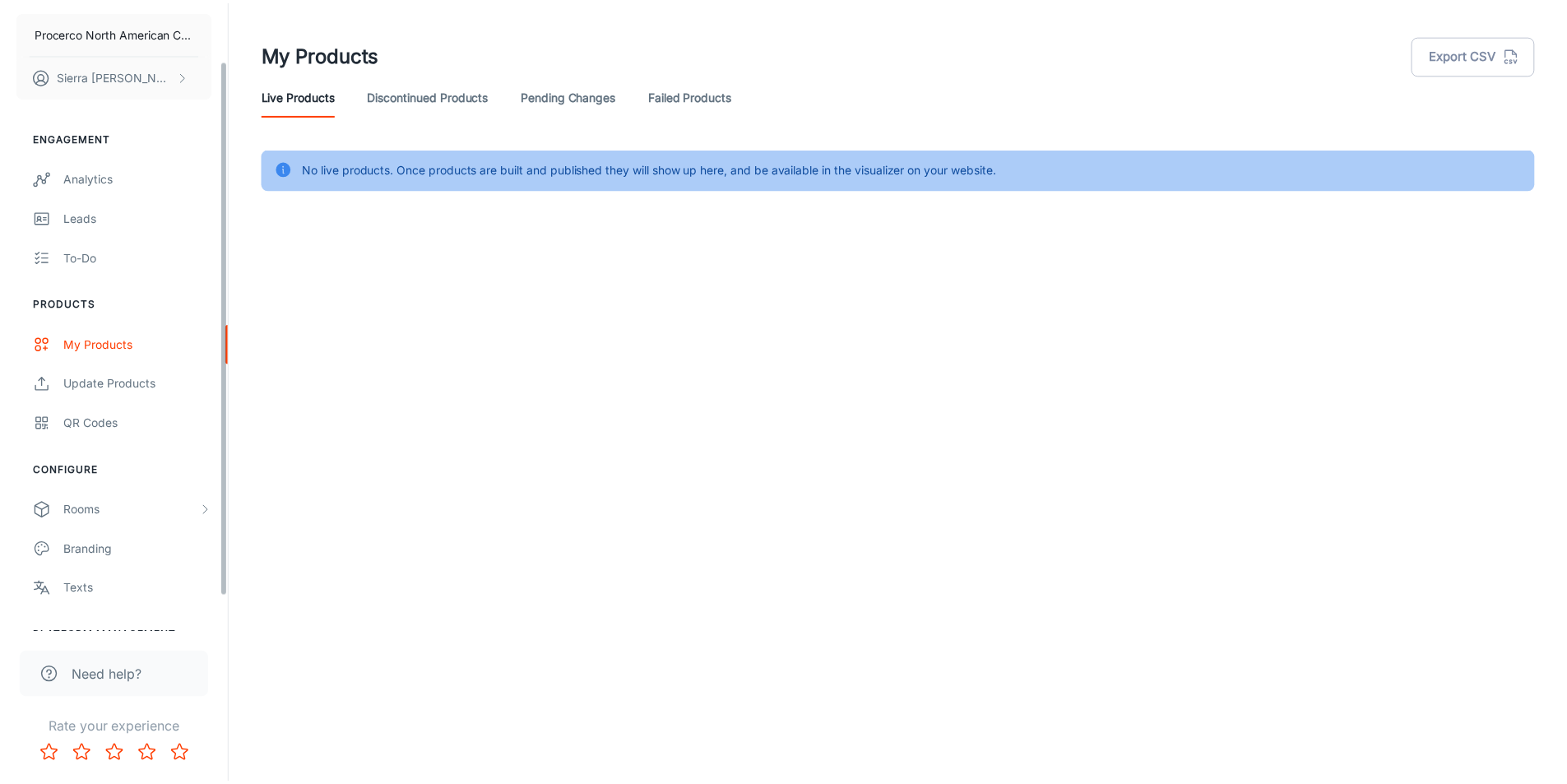
scroll to position [82, 0]
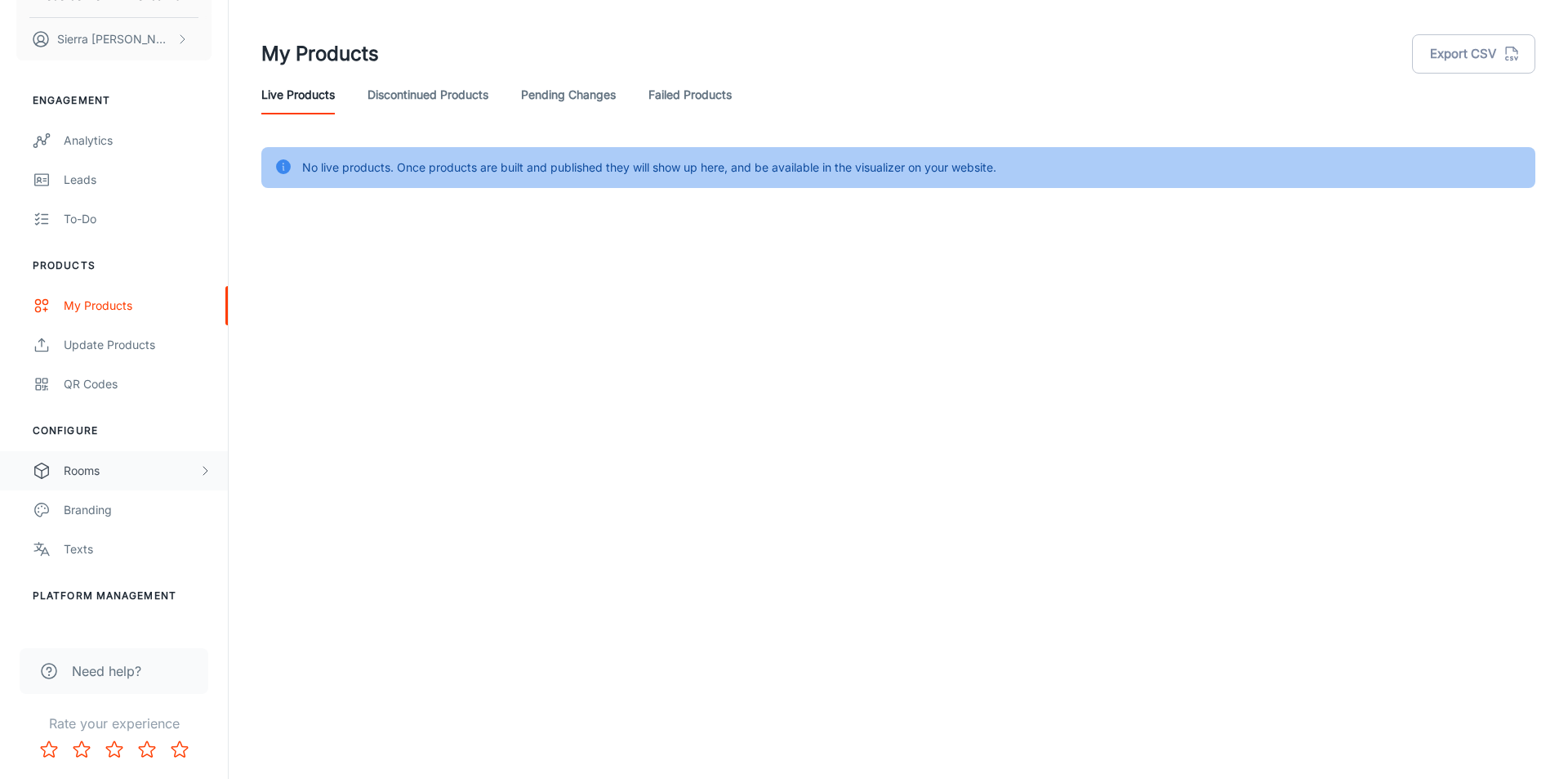
click at [117, 465] on div "Rooms" at bounding box center [131, 471] width 135 height 18
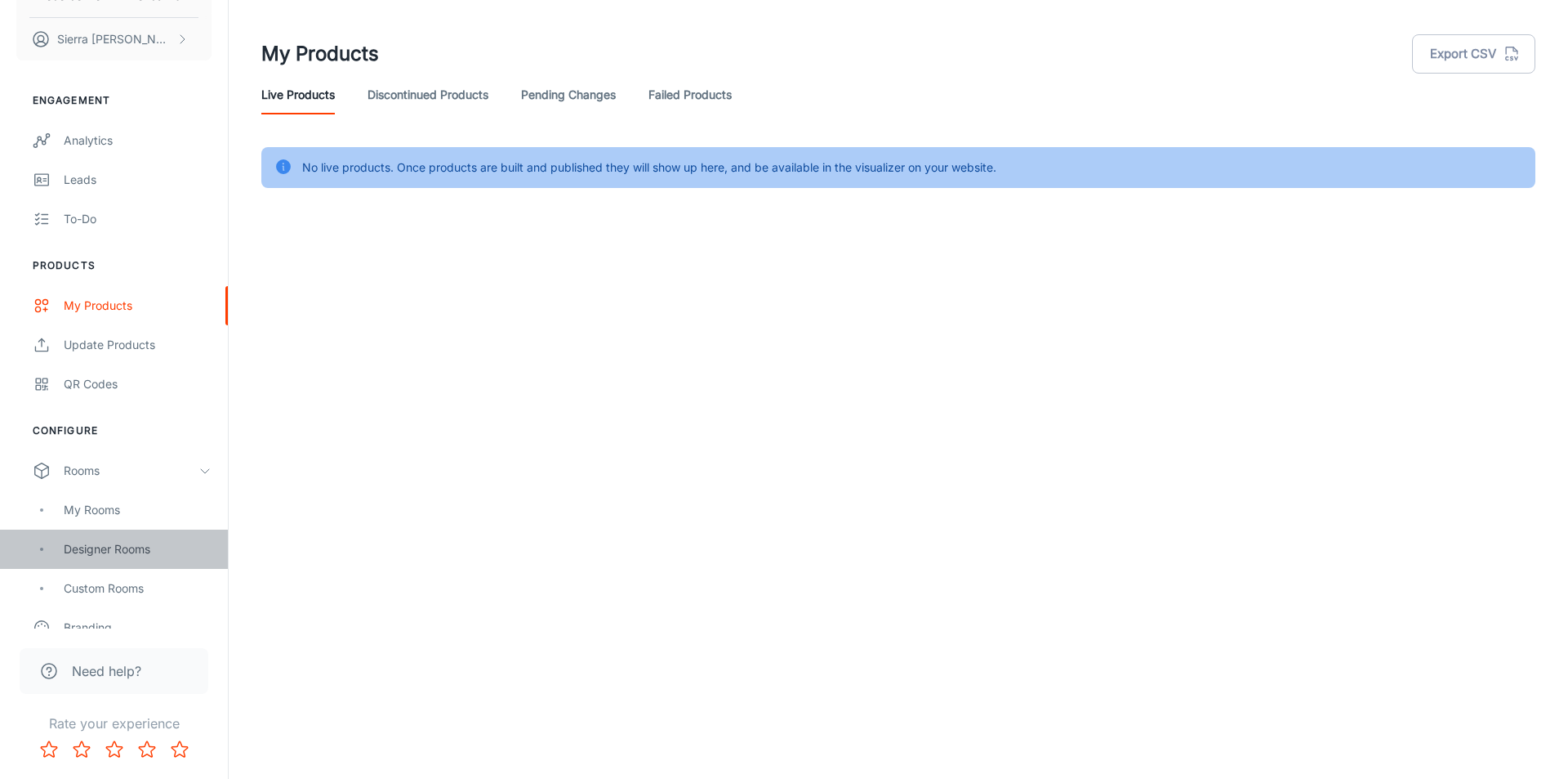
click at [126, 545] on div "Designer Rooms" at bounding box center [137, 549] width 147 height 18
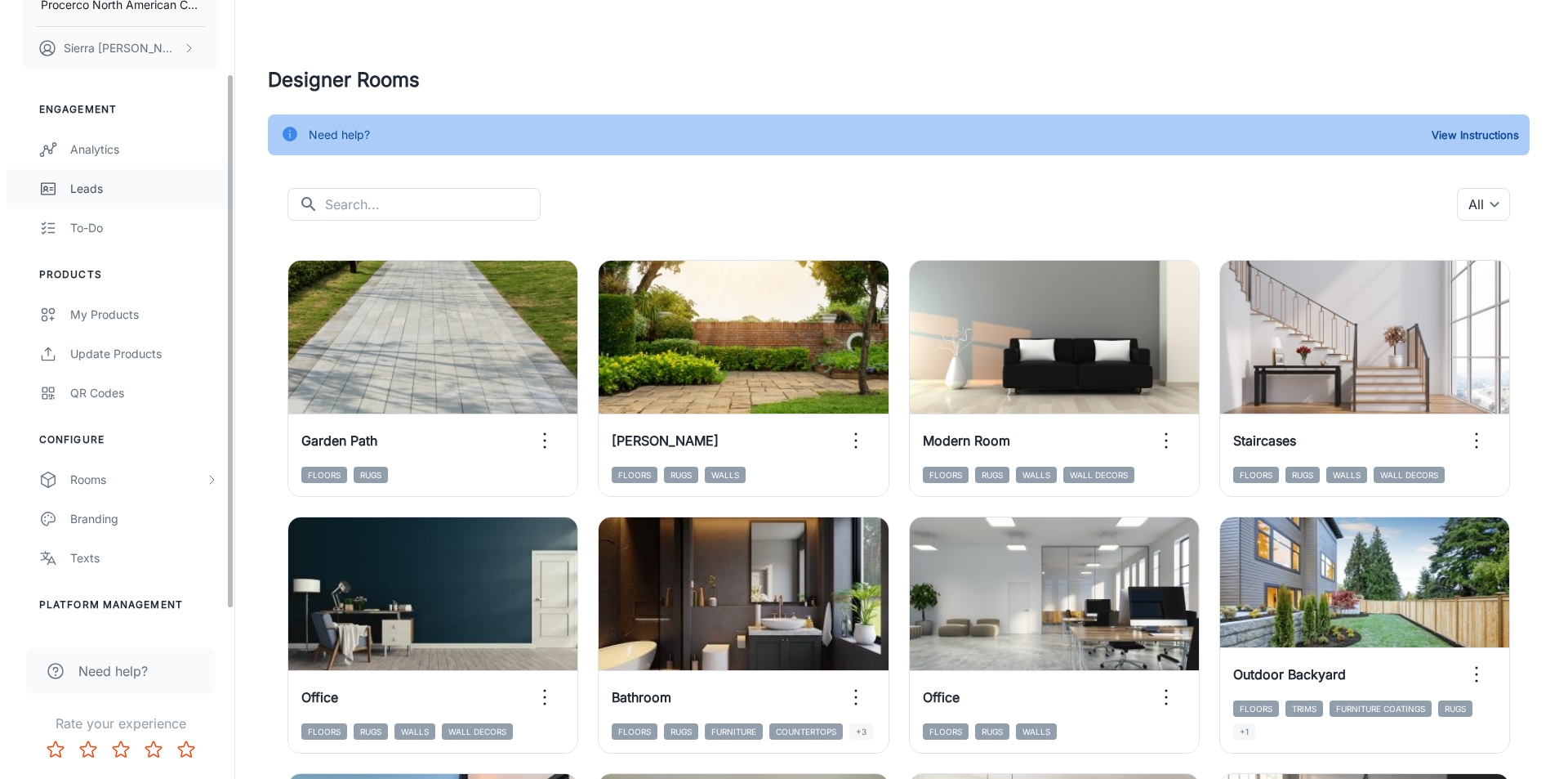
scroll to position [109, 0]
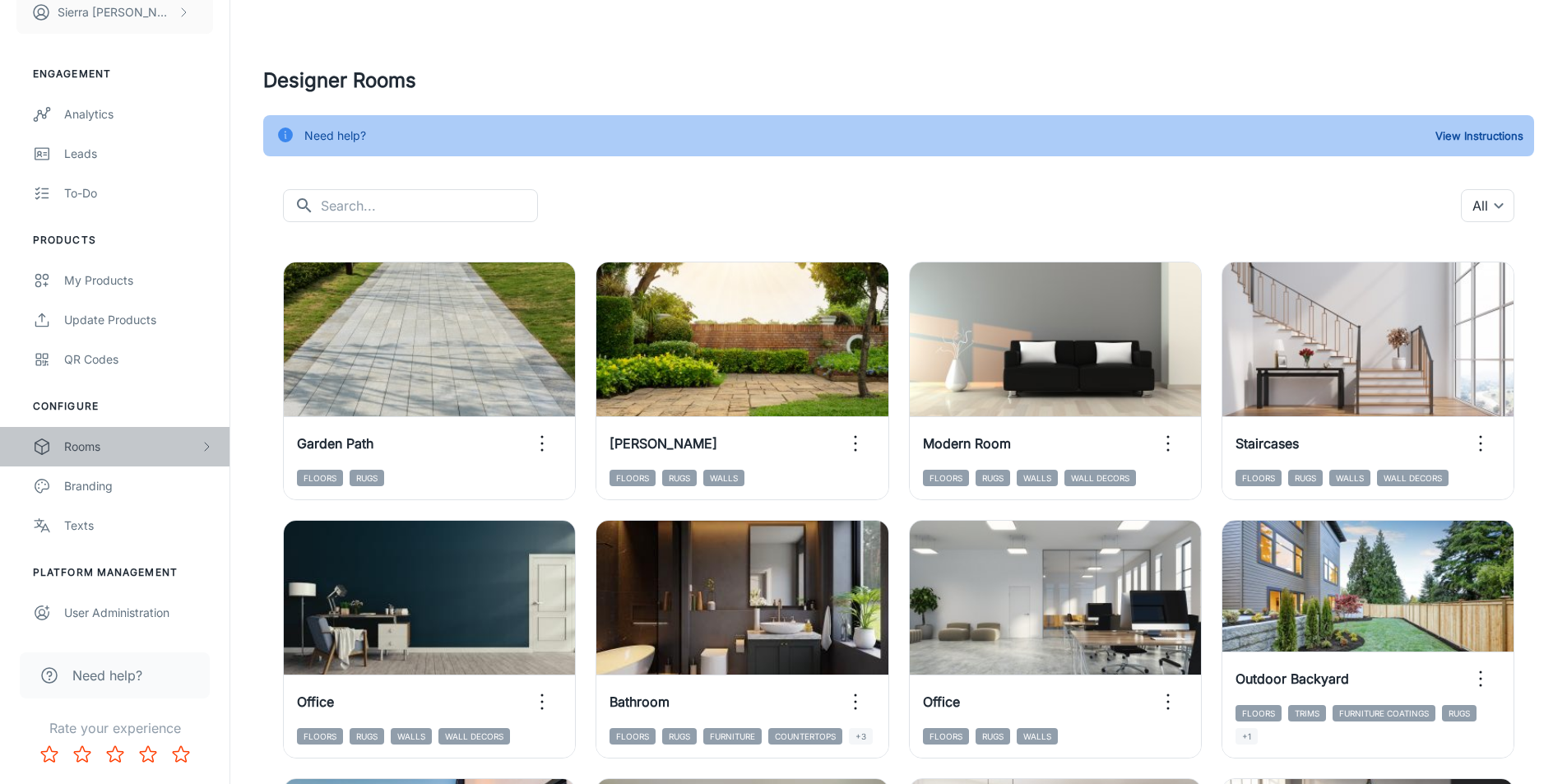
click at [79, 437] on div "Rooms" at bounding box center [132, 446] width 136 height 18
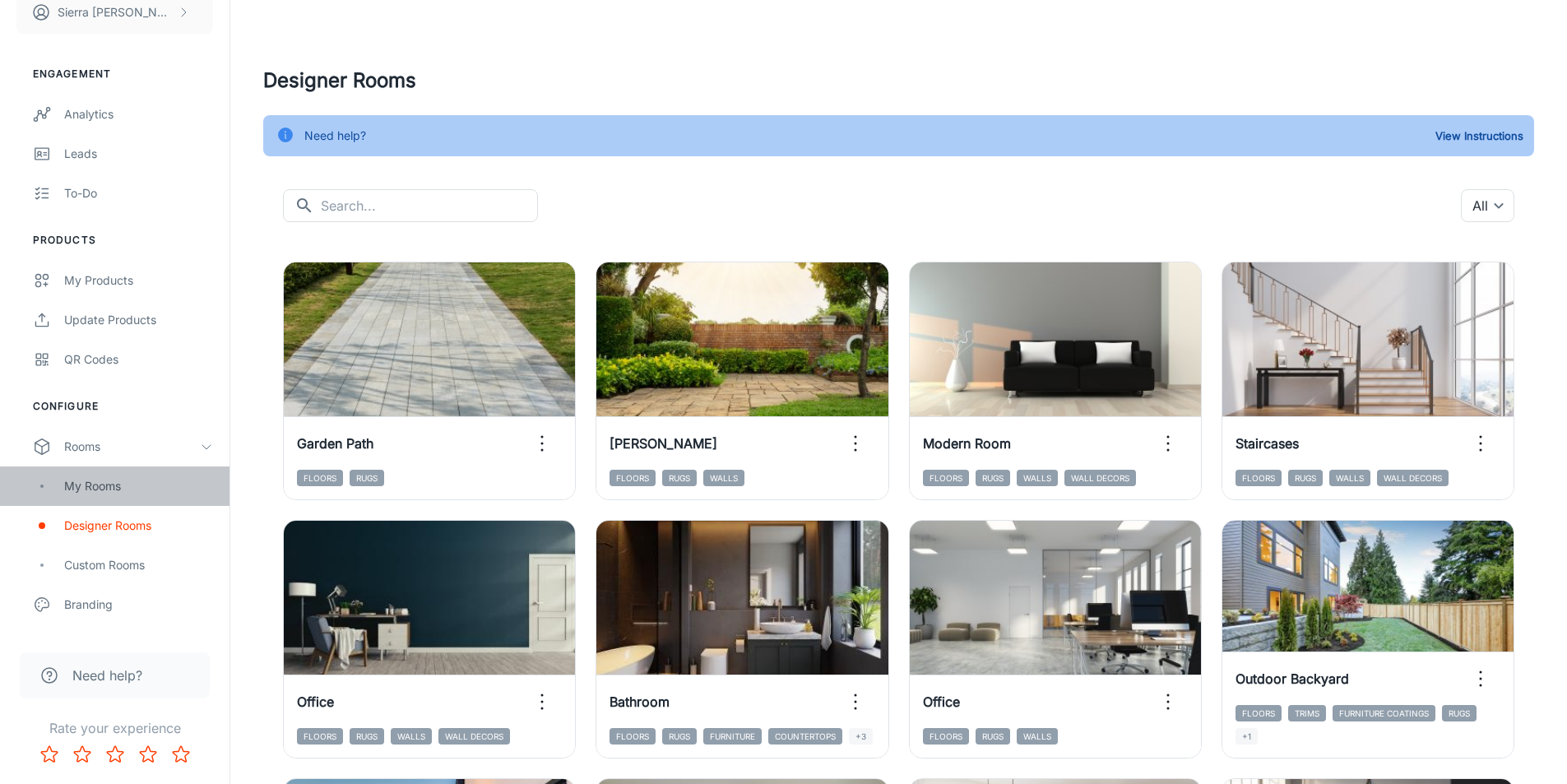
click at [102, 494] on div "My Rooms" at bounding box center [138, 486] width 149 height 18
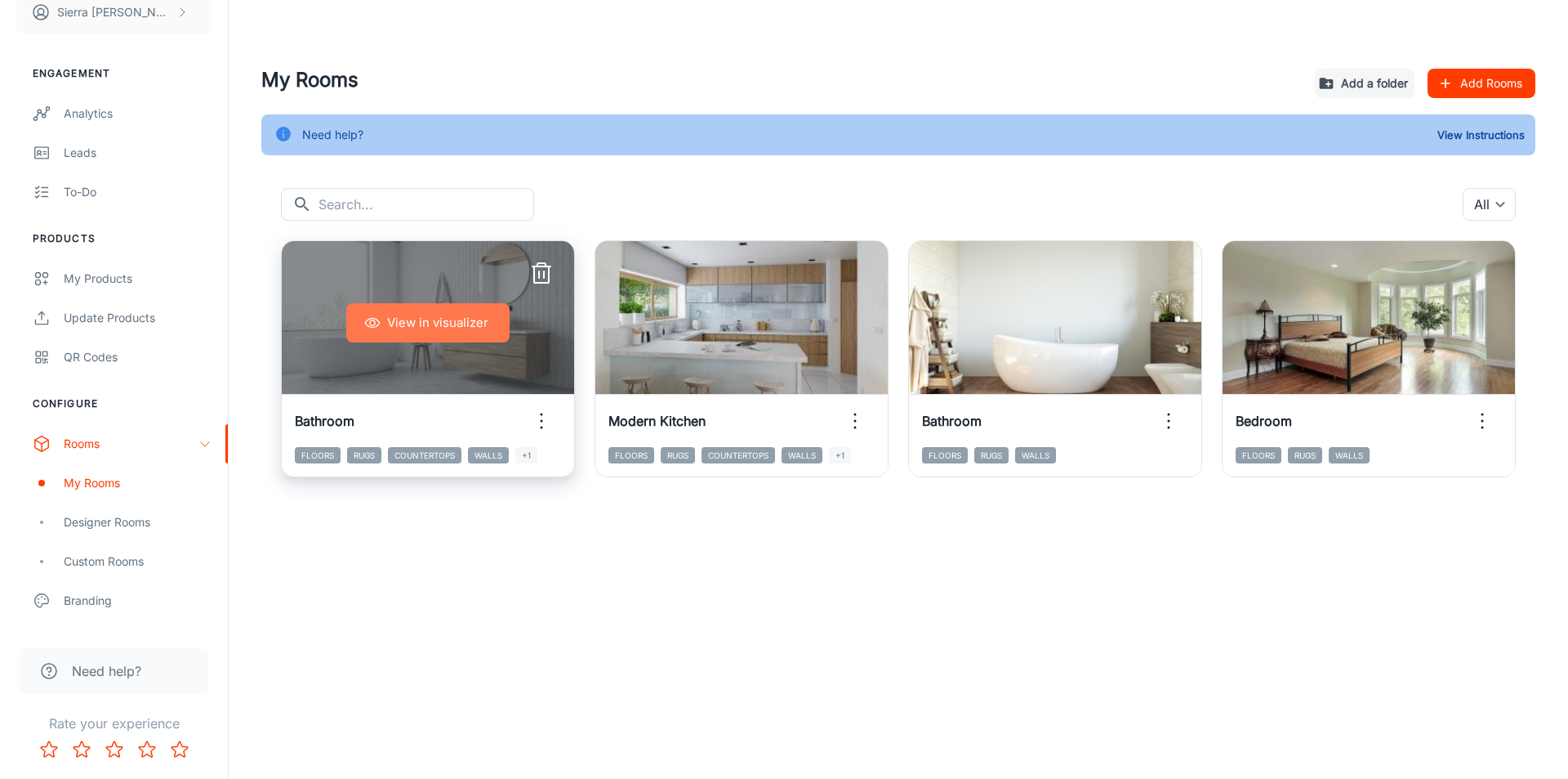
click at [461, 315] on button "View in visualizer" at bounding box center [428, 323] width 163 height 39
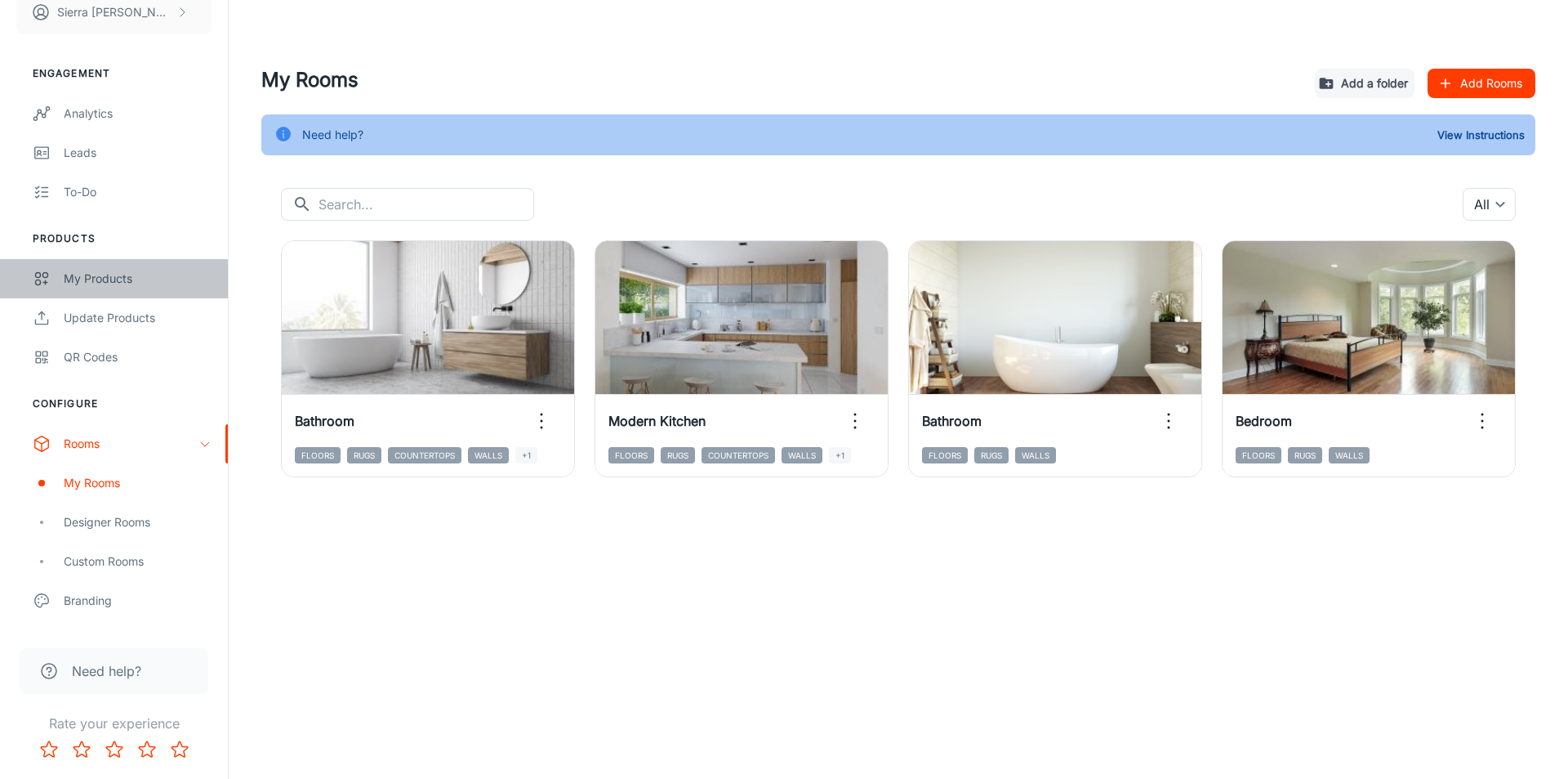
click at [76, 279] on div "My Products" at bounding box center [137, 279] width 147 height 18
